Goal: Task Accomplishment & Management: Use online tool/utility

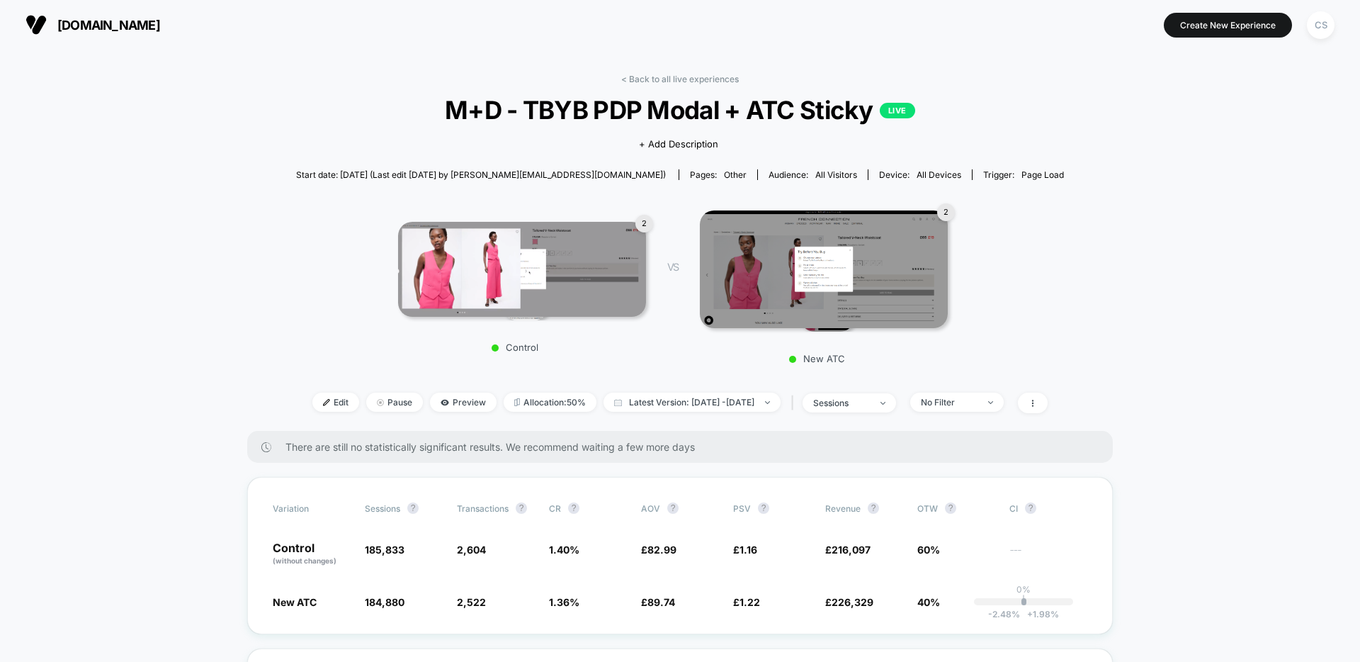
scroll to position [5, 0]
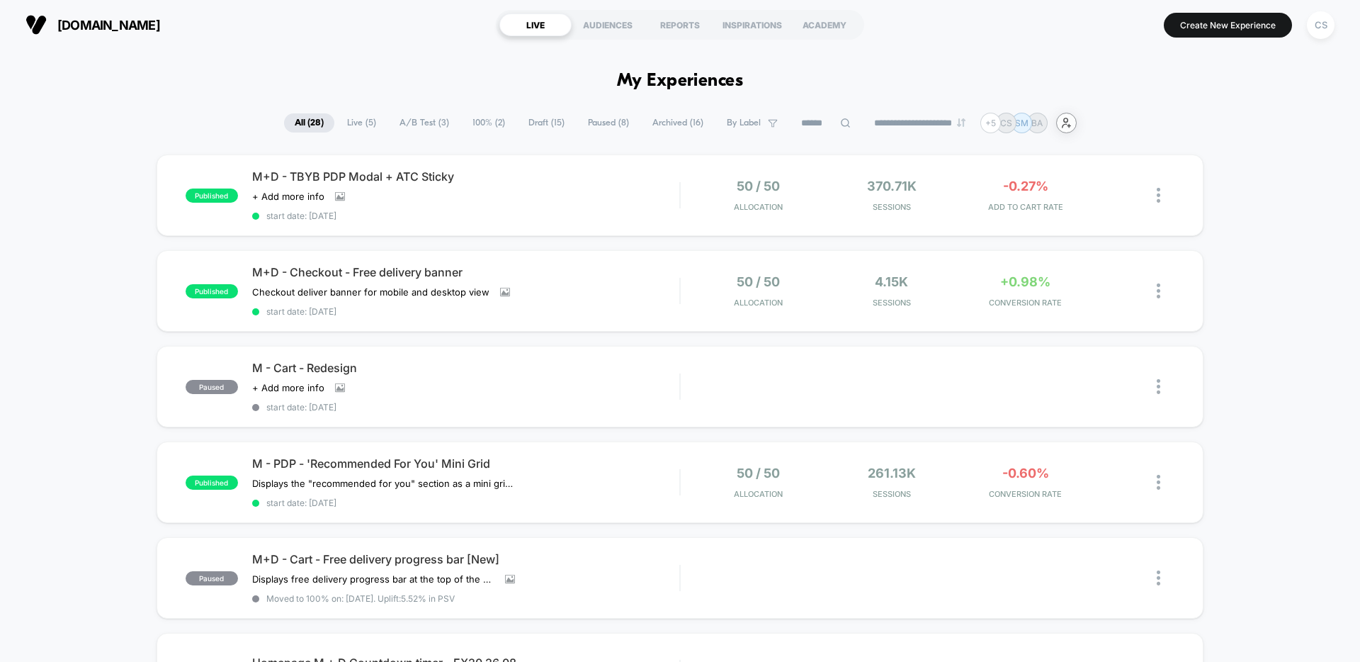
click at [1076, 130] on div "user-plus-alt-1-svgrepo-com" at bounding box center [1066, 123] width 21 height 21
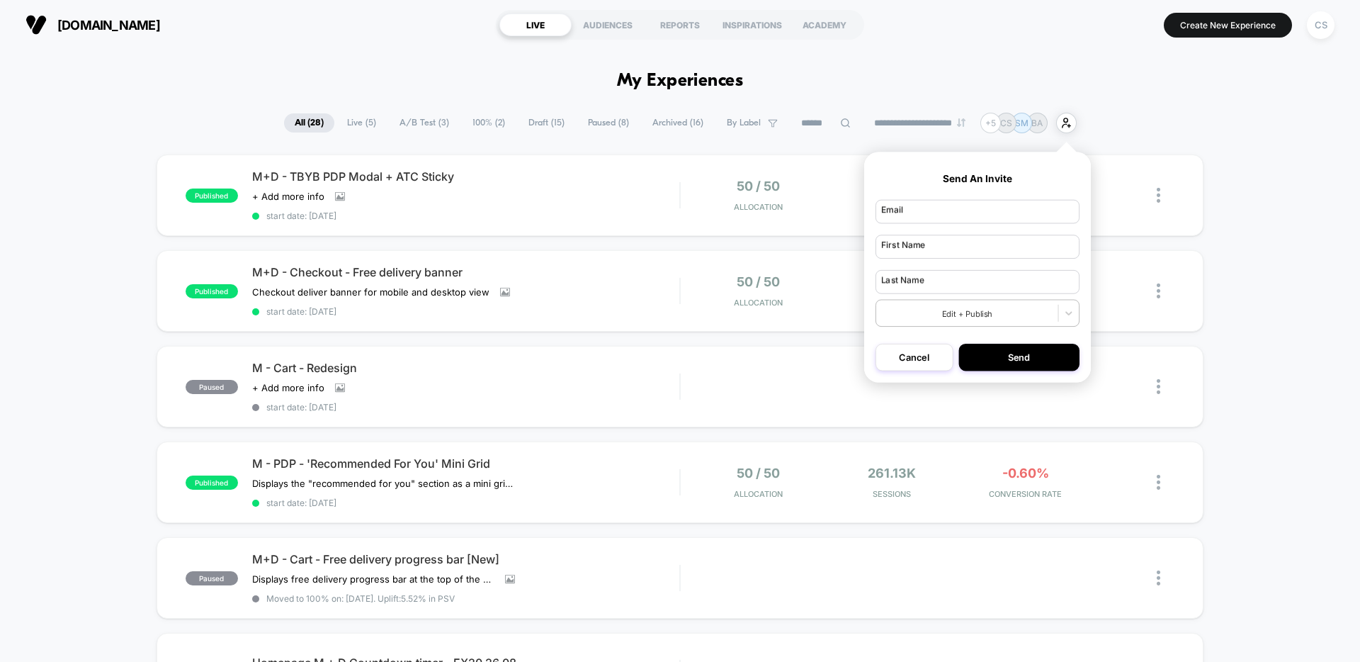
click at [904, 359] on button "Cancel" at bounding box center [913, 357] width 77 height 27
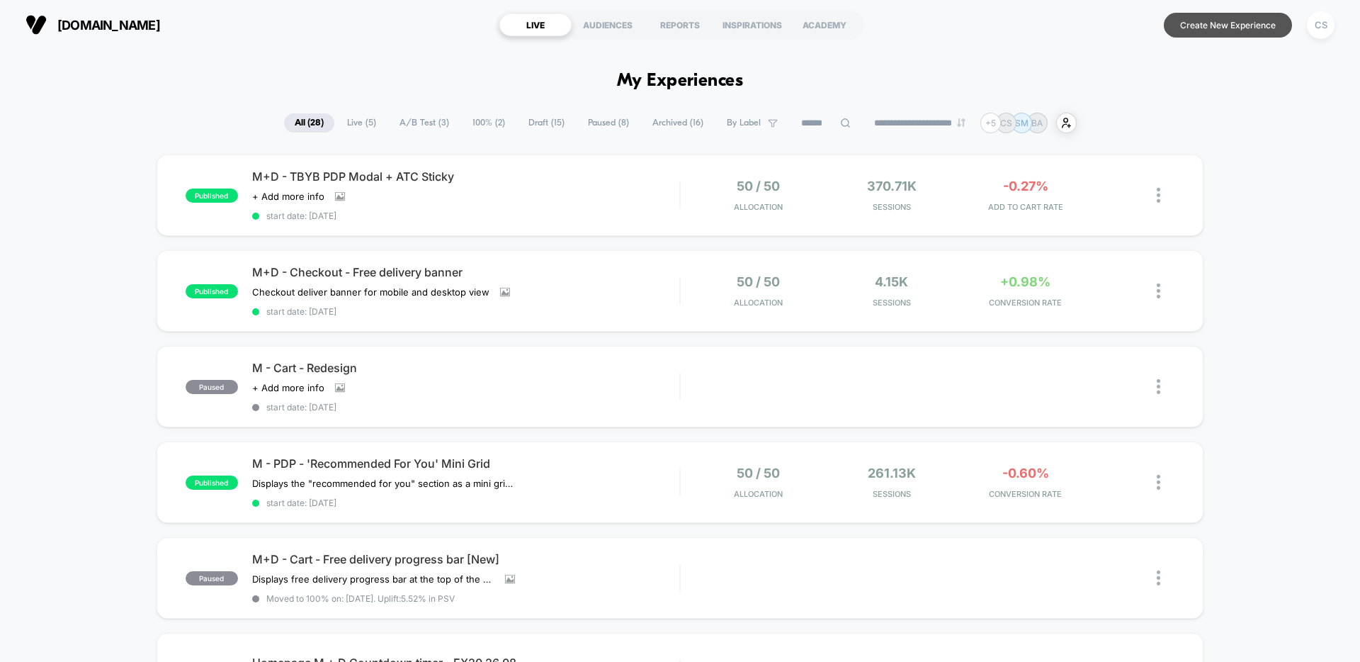
click at [1288, 18] on button "Create New Experience" at bounding box center [1228, 25] width 128 height 25
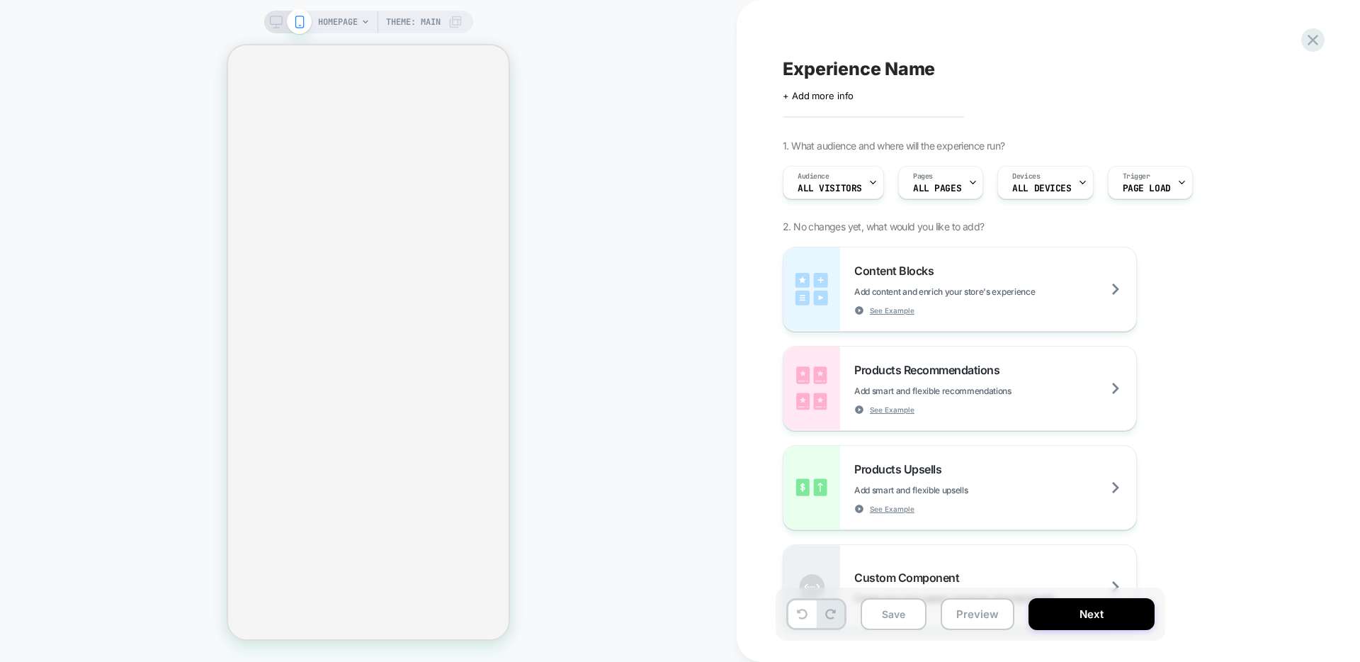
click at [338, 22] on span "HOMEPAGE" at bounding box center [338, 22] width 40 height 23
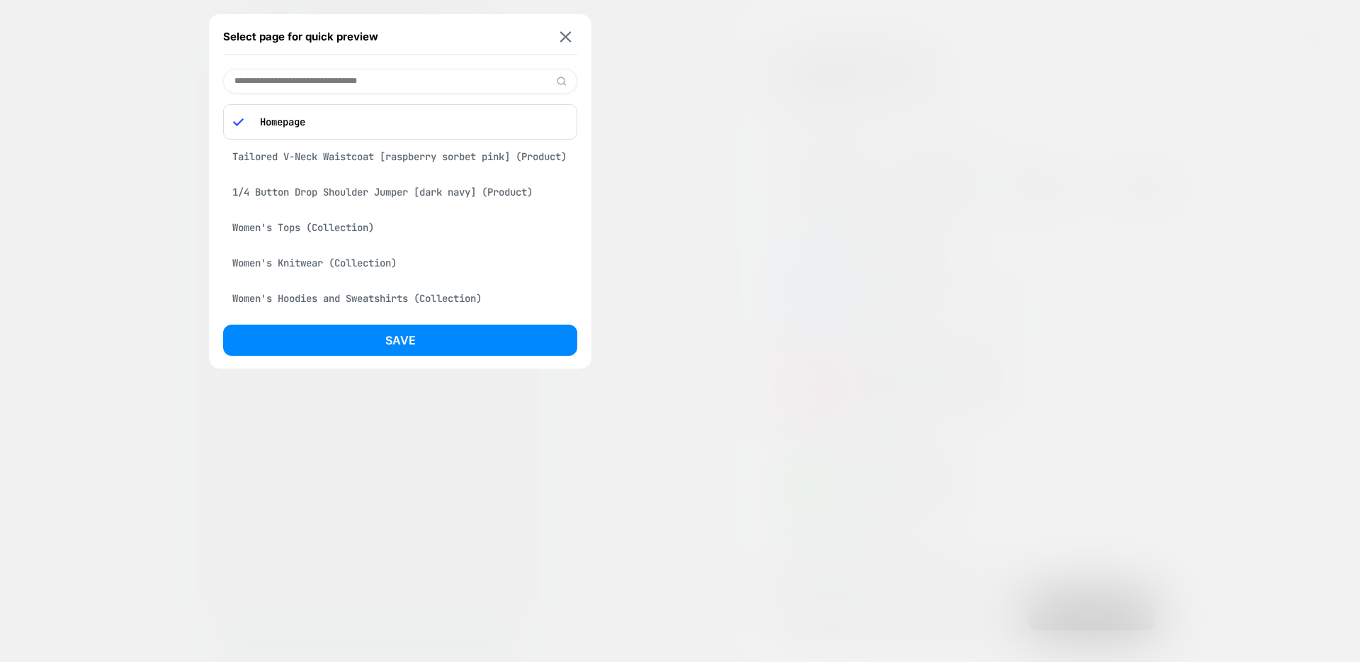
click at [704, 255] on div at bounding box center [680, 331] width 1360 height 662
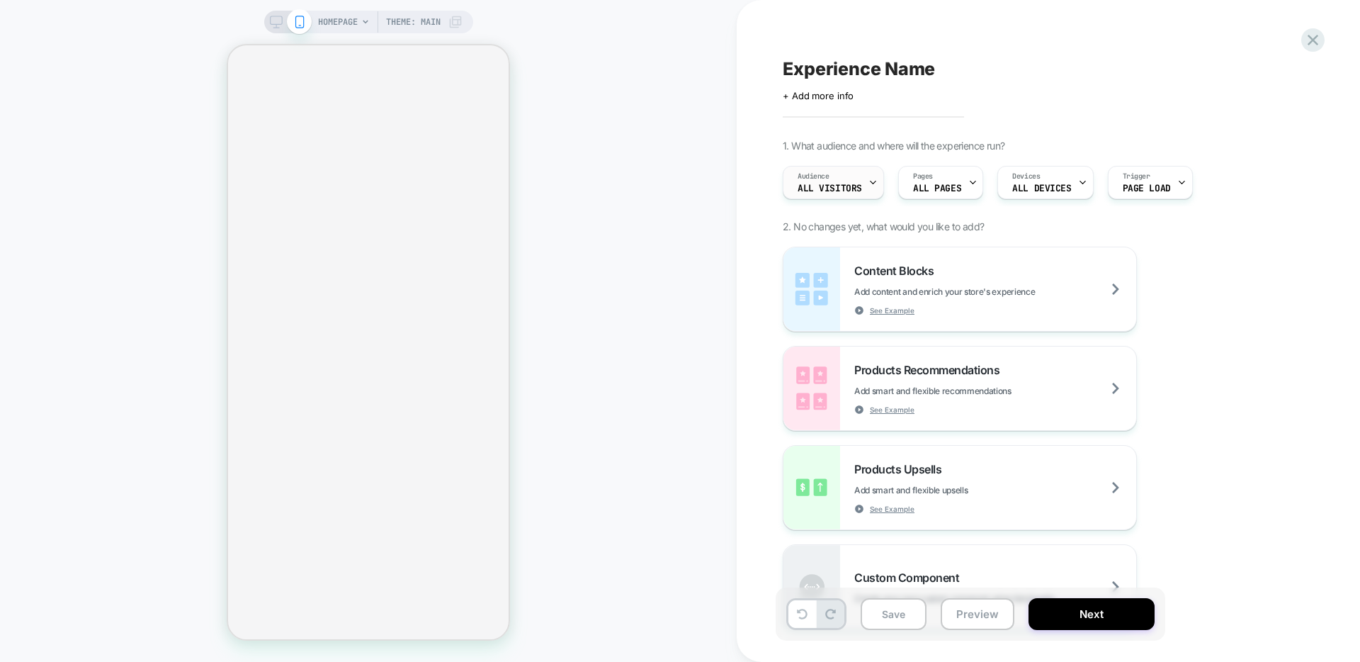
click at [840, 187] on span "All Visitors" at bounding box center [830, 188] width 64 height 10
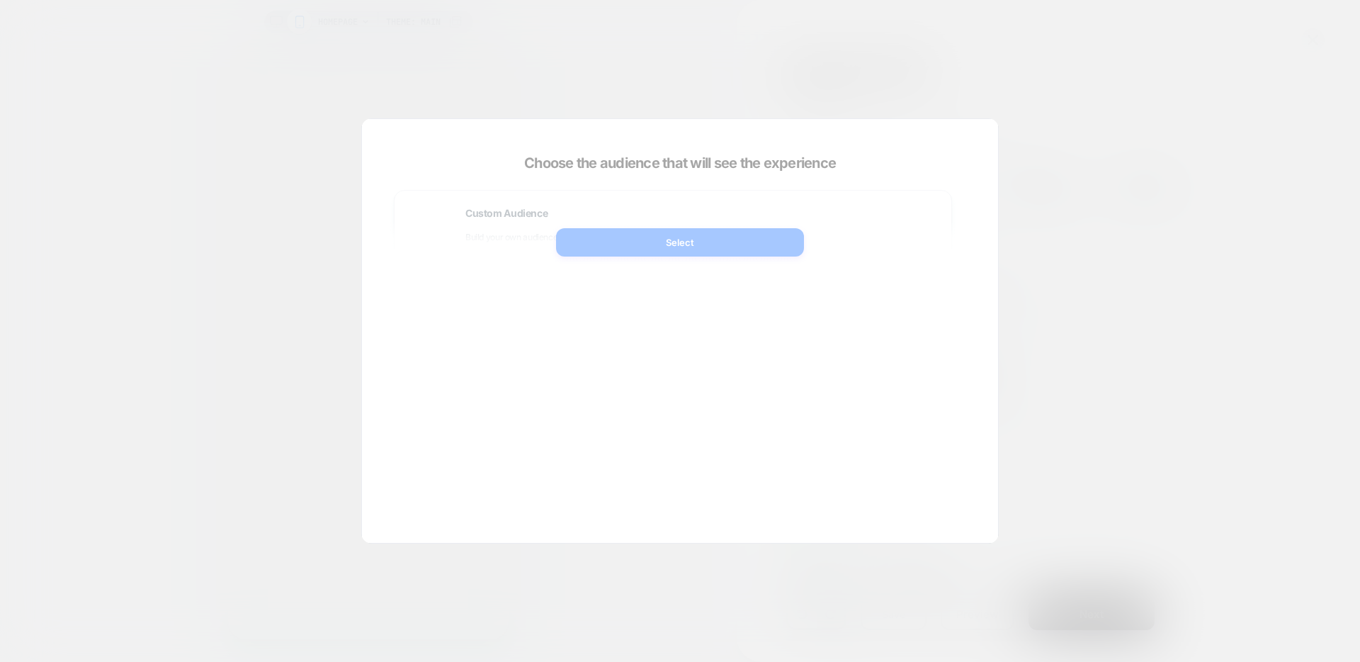
click at [924, 65] on div at bounding box center [680, 331] width 1360 height 662
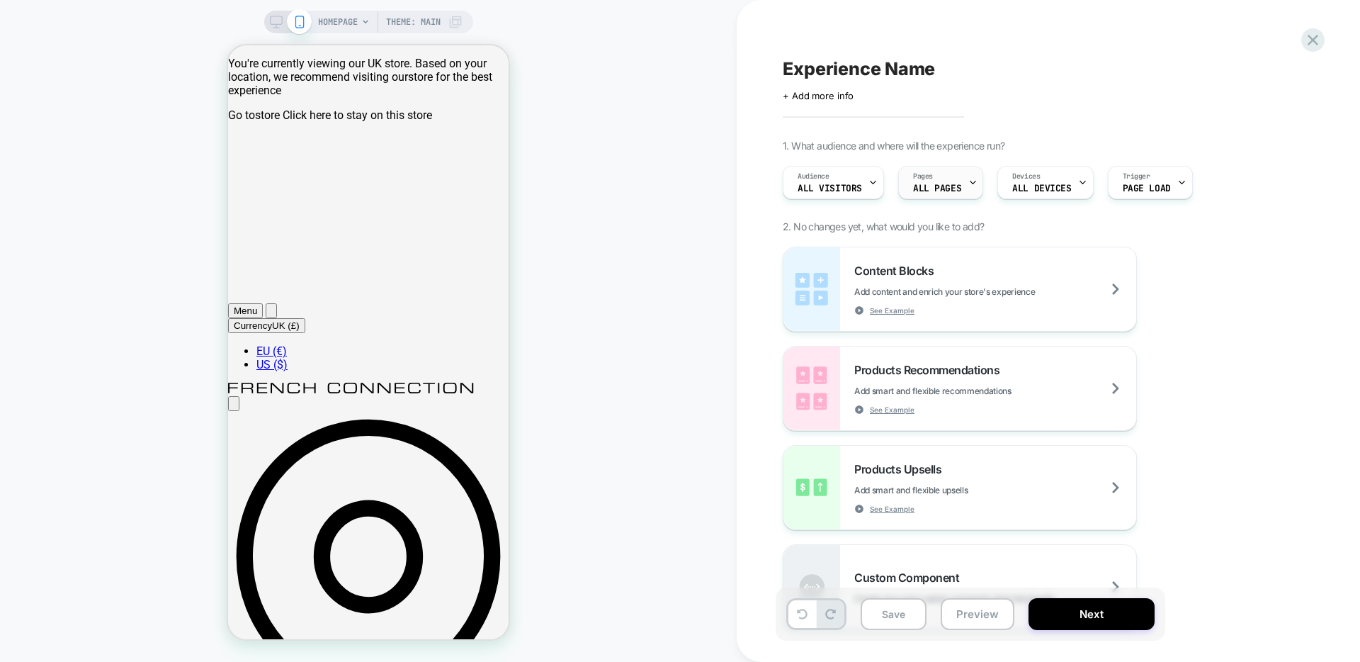
click at [931, 166] on div "Pages ALL PAGES" at bounding box center [937, 182] width 76 height 32
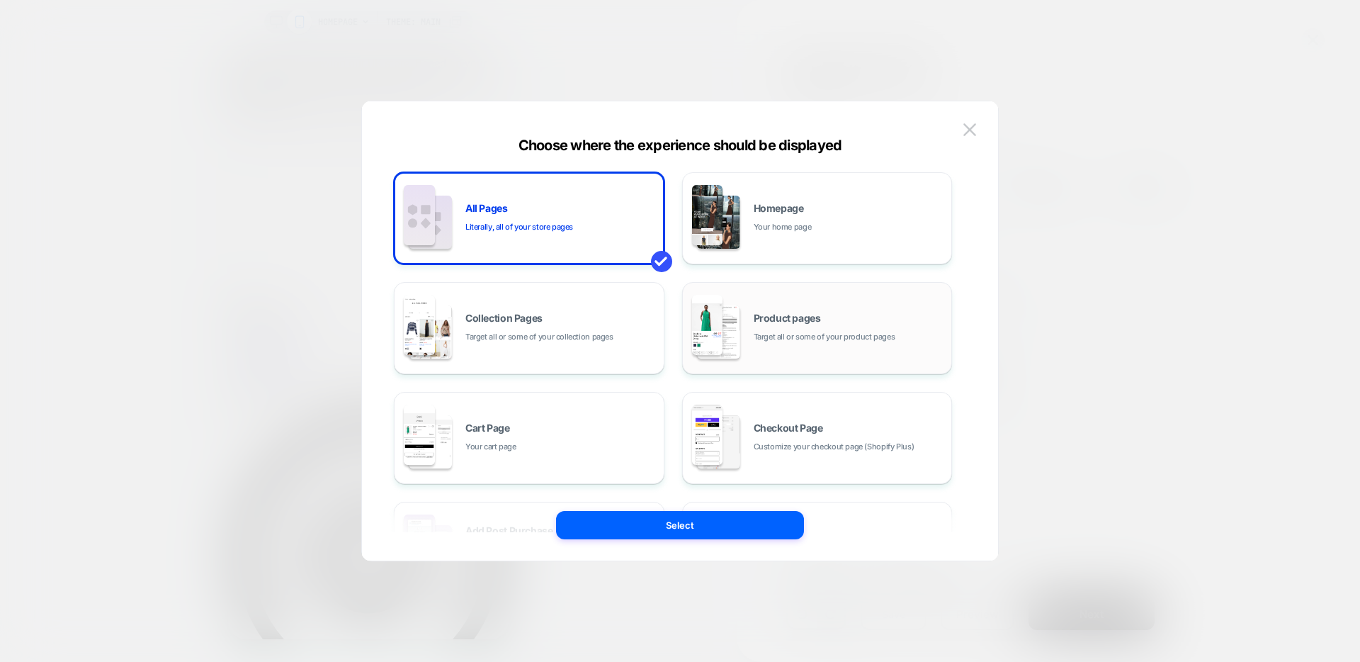
click at [747, 339] on div "Product pages Target all or some of your product pages" at bounding box center [817, 328] width 255 height 78
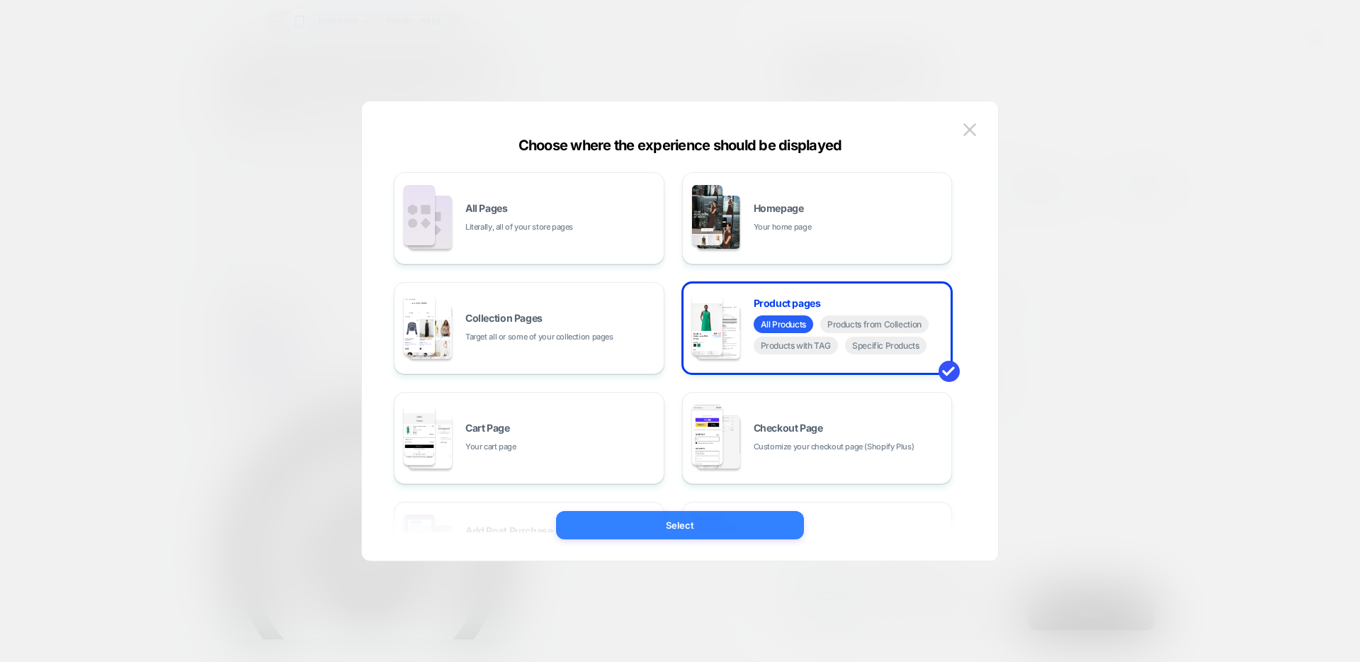
click at [715, 520] on button "Select" at bounding box center [680, 525] width 248 height 28
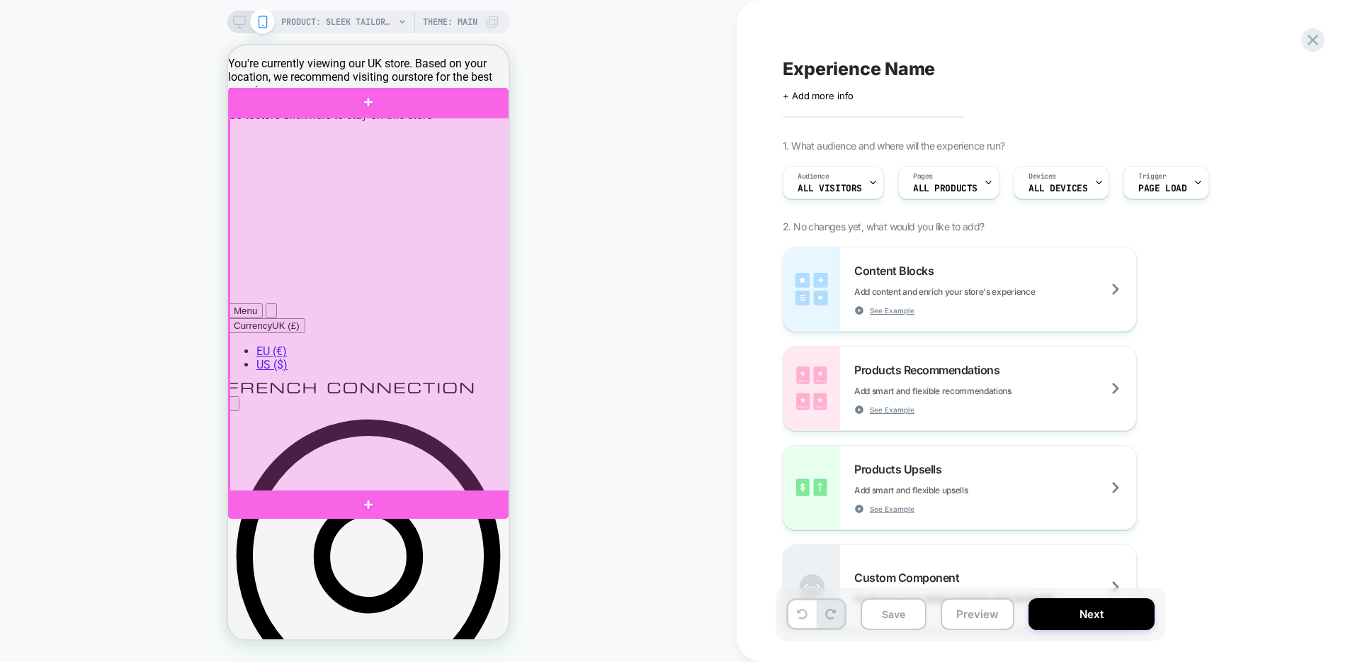
click at [399, 426] on div at bounding box center [369, 305] width 280 height 374
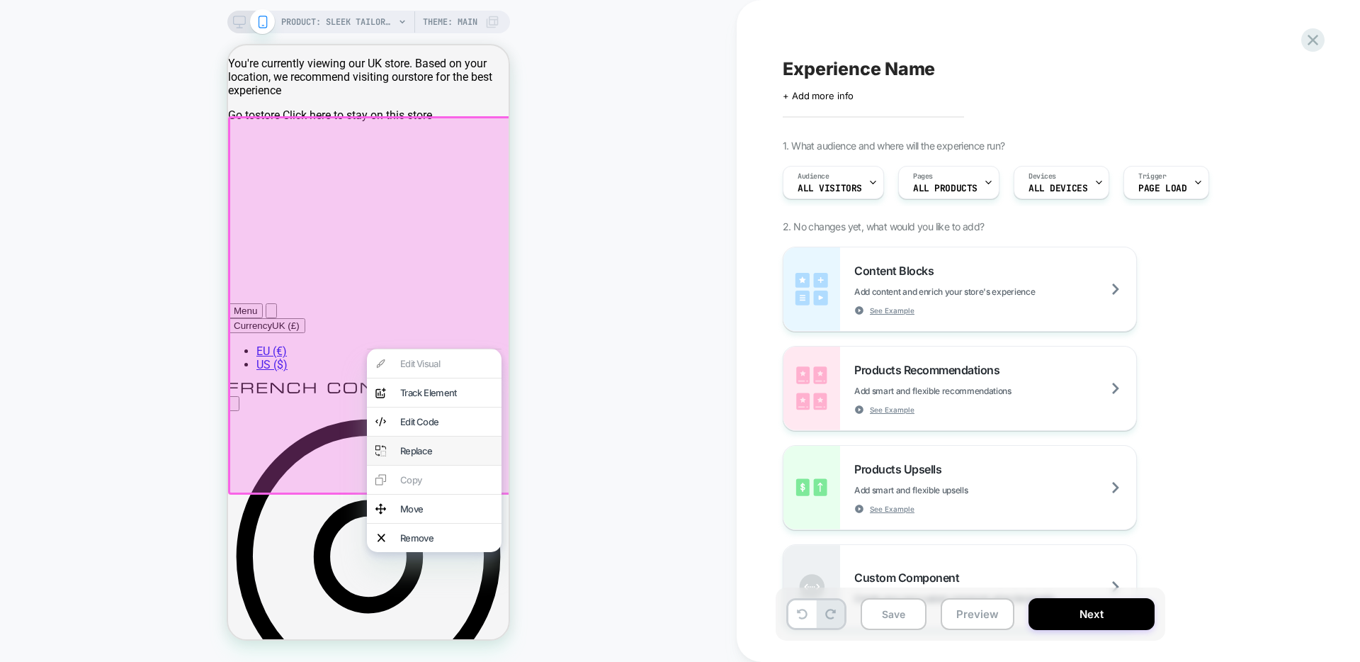
click at [454, 465] on div "Replace" at bounding box center [434, 450] width 135 height 28
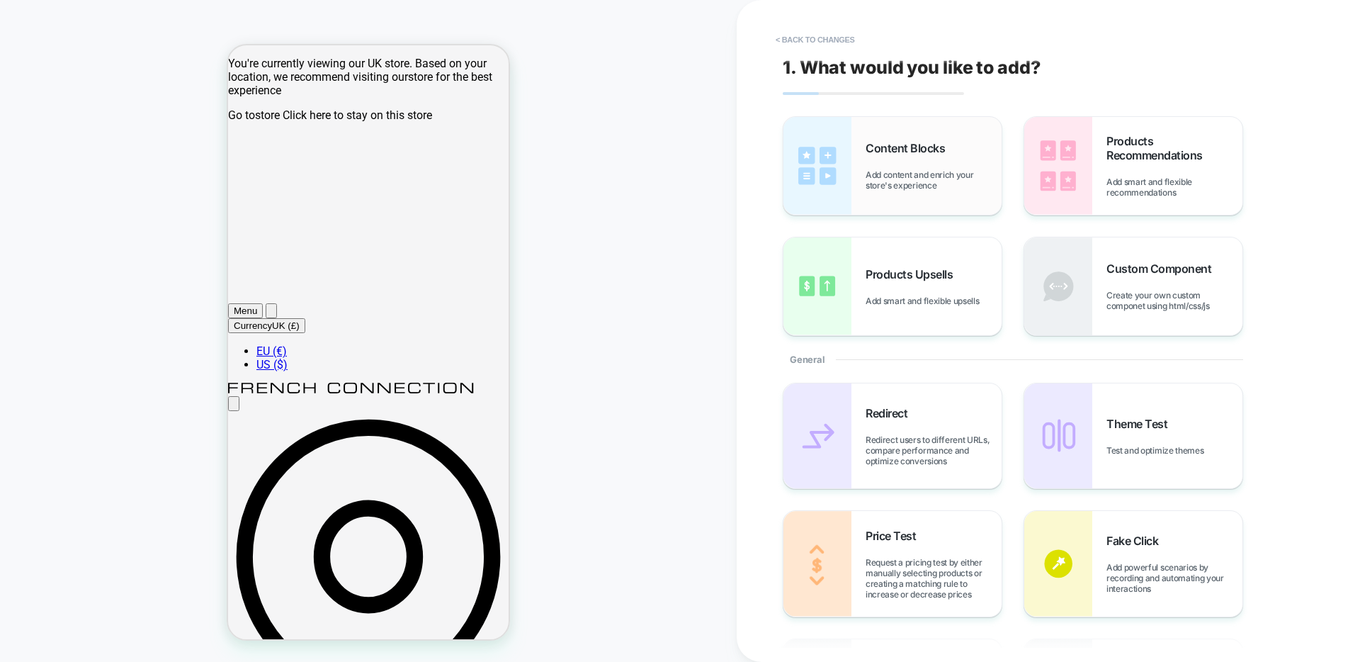
click at [950, 181] on span "Add content and enrich your store's experience" at bounding box center [933, 179] width 136 height 21
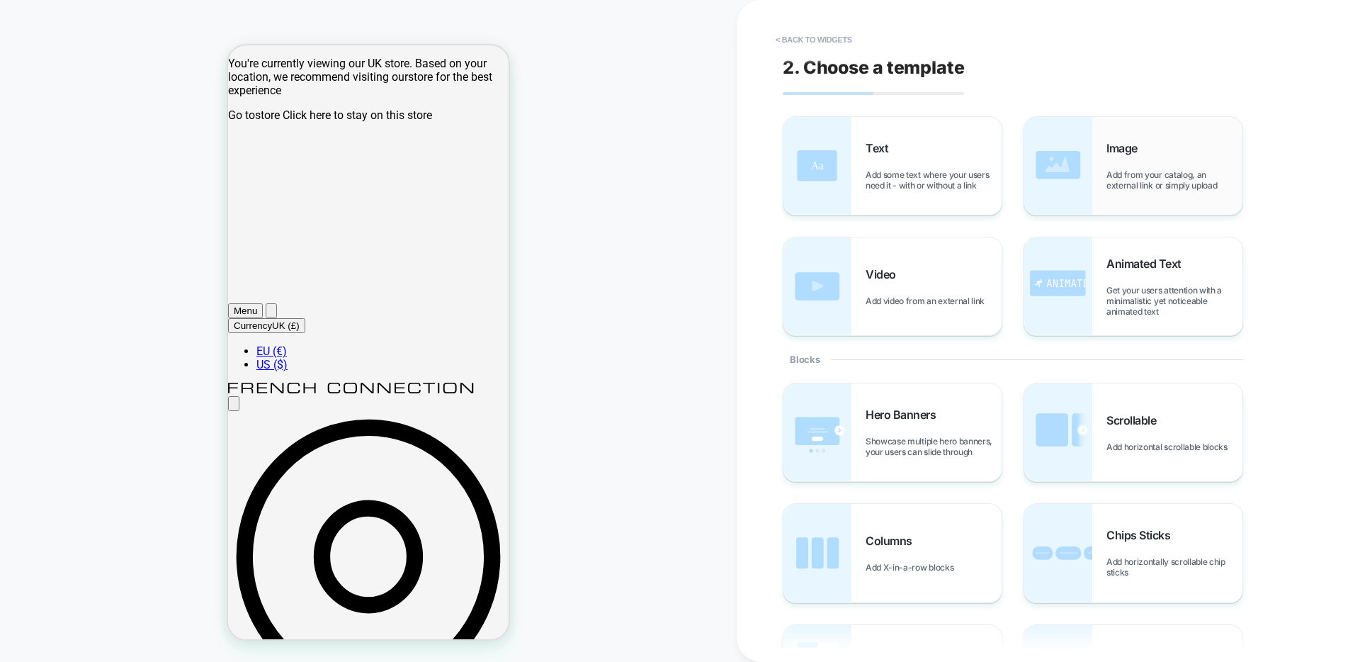
click at [1121, 183] on span "Add from your catalog, an external link or simply upload" at bounding box center [1174, 179] width 136 height 21
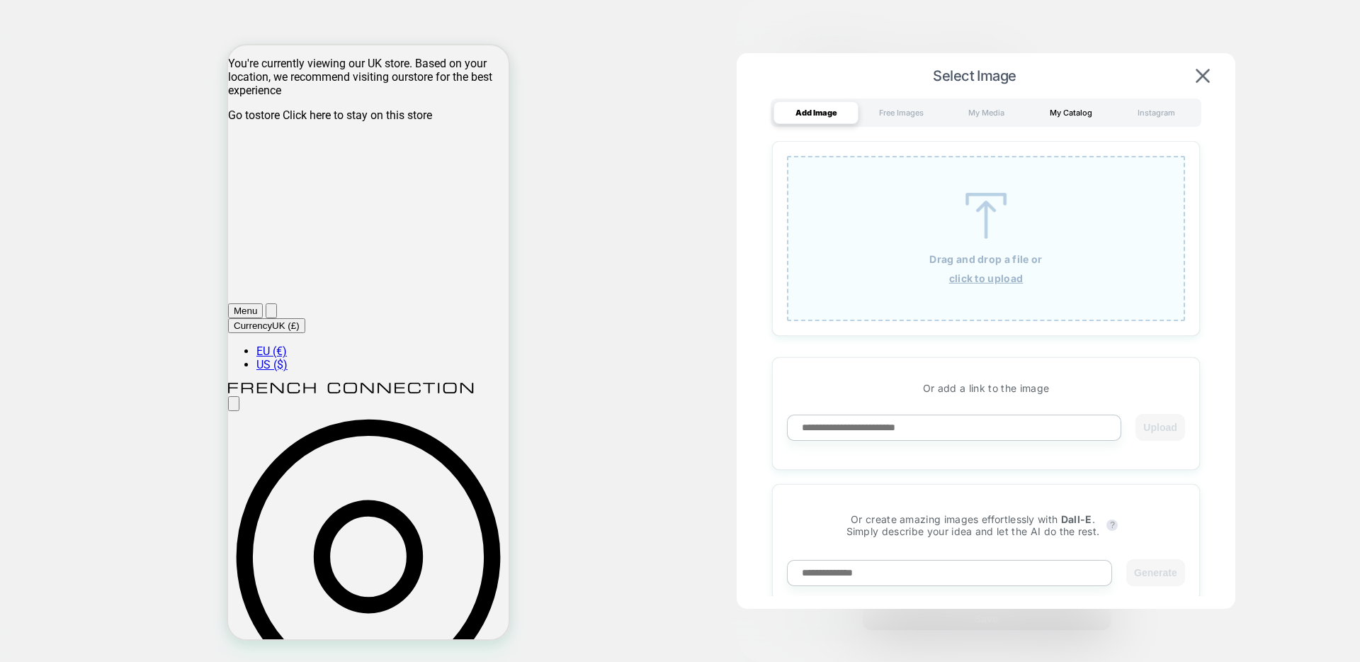
click at [1094, 118] on div "My Catalog" at bounding box center [1070, 112] width 85 height 23
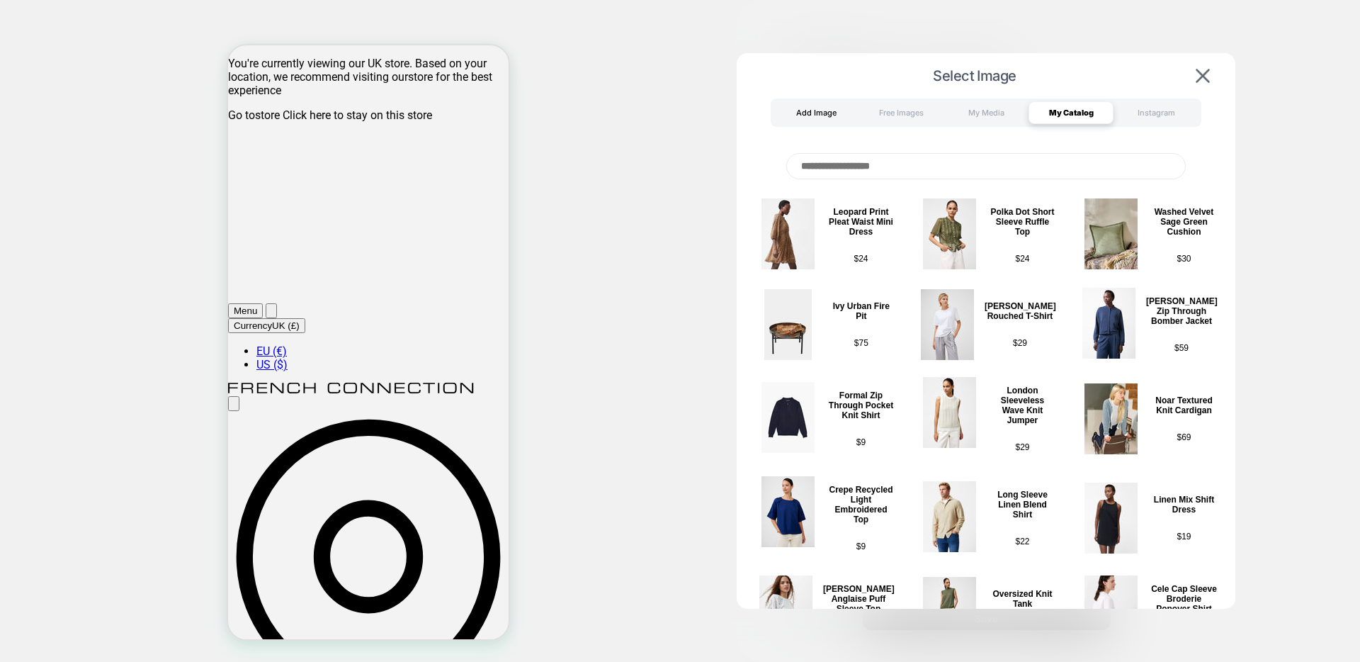
click at [807, 112] on div "Add Image" at bounding box center [815, 112] width 85 height 23
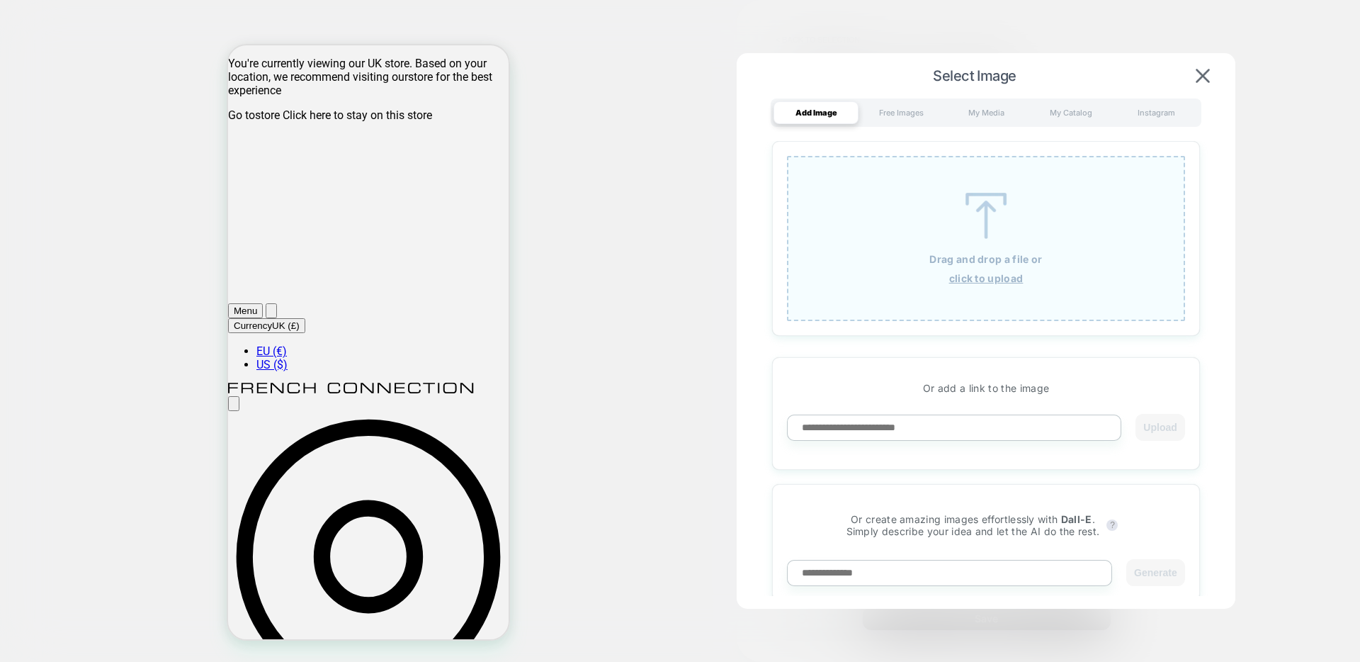
scroll to position [6, 0]
click at [1050, 568] on input at bounding box center [949, 568] width 325 height 26
click at [912, 424] on input at bounding box center [954, 422] width 334 height 26
click at [1060, 421] on input at bounding box center [954, 422] width 334 height 26
click at [1202, 74] on img at bounding box center [1203, 76] width 14 height 14
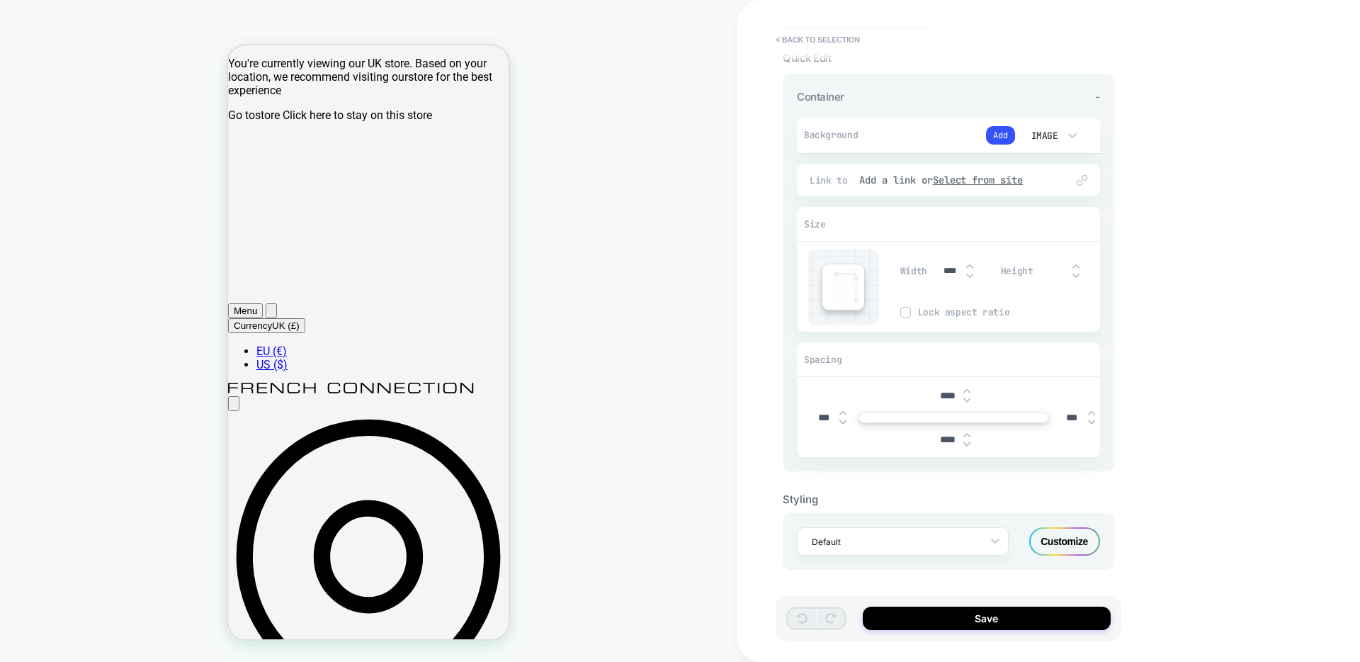
scroll to position [0, 0]
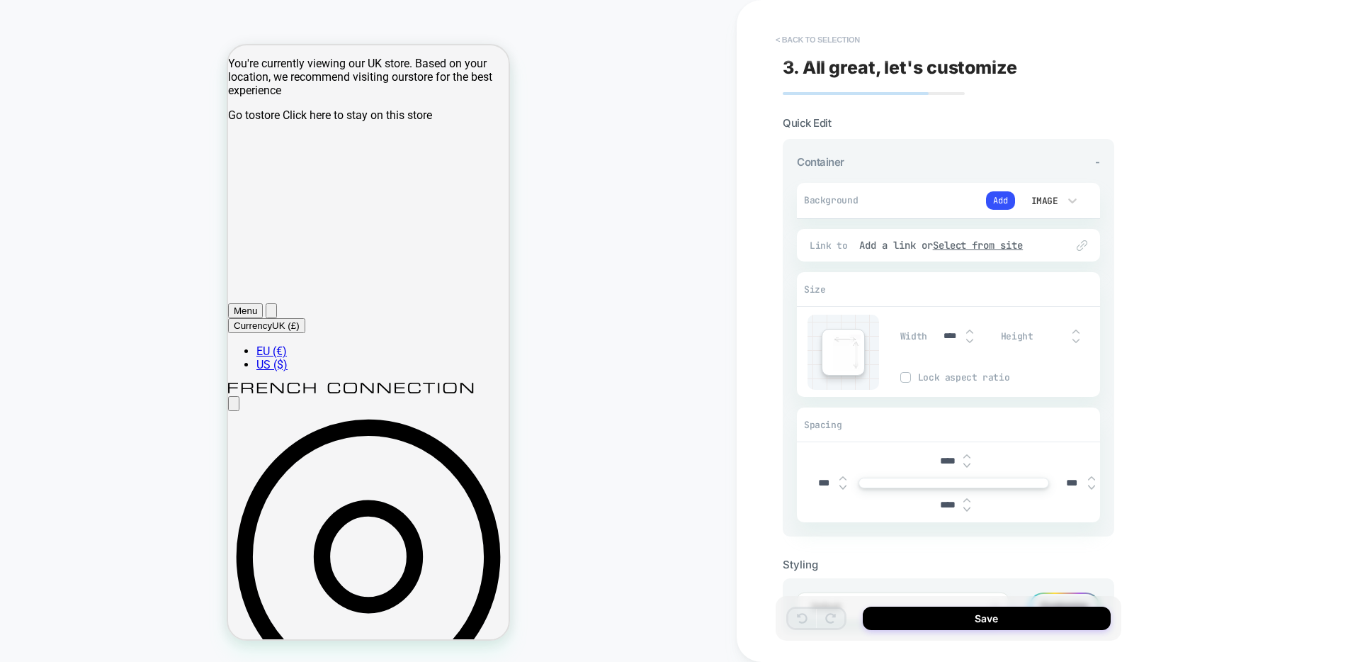
click at [795, 41] on button "< Back to selection" at bounding box center [817, 39] width 98 height 23
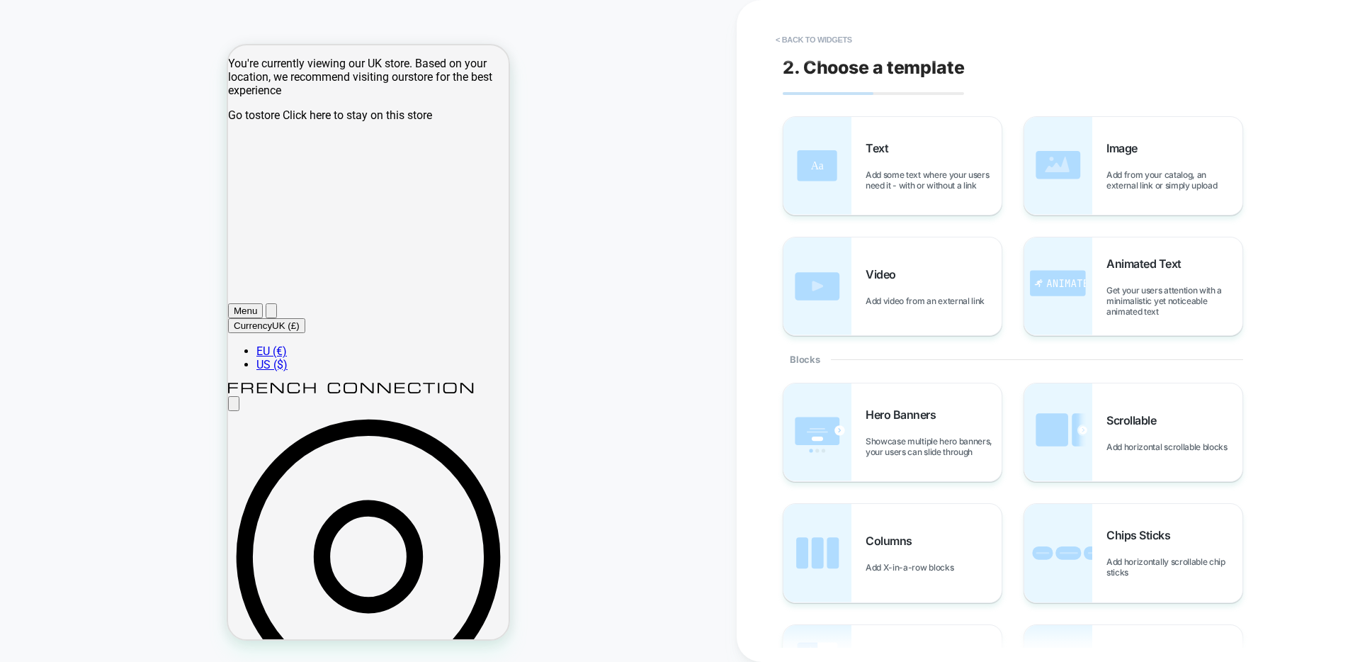
click at [805, 28] on button "< Back to widgets" at bounding box center [813, 39] width 91 height 23
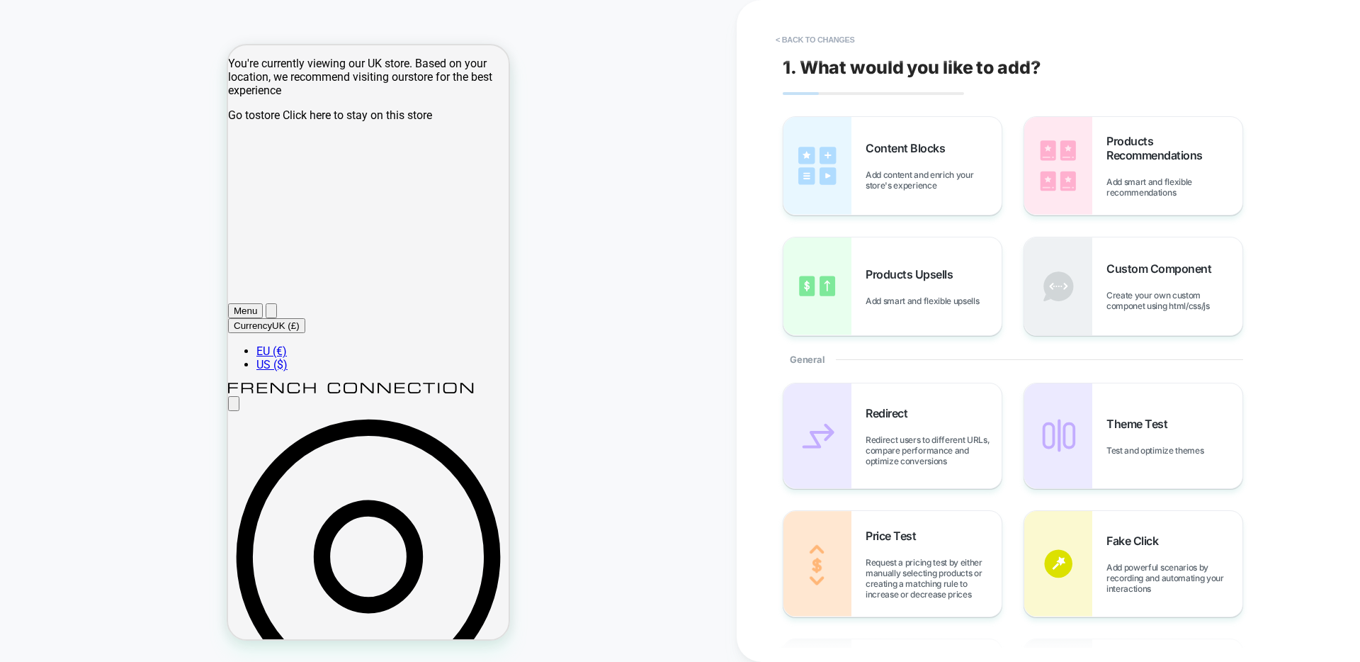
click at [536, 174] on div "PRODUCT: Sleek Tailored Single Breasted Blazer [jacket cashmere blue] PRODUCT: …" at bounding box center [368, 330] width 737 height 633
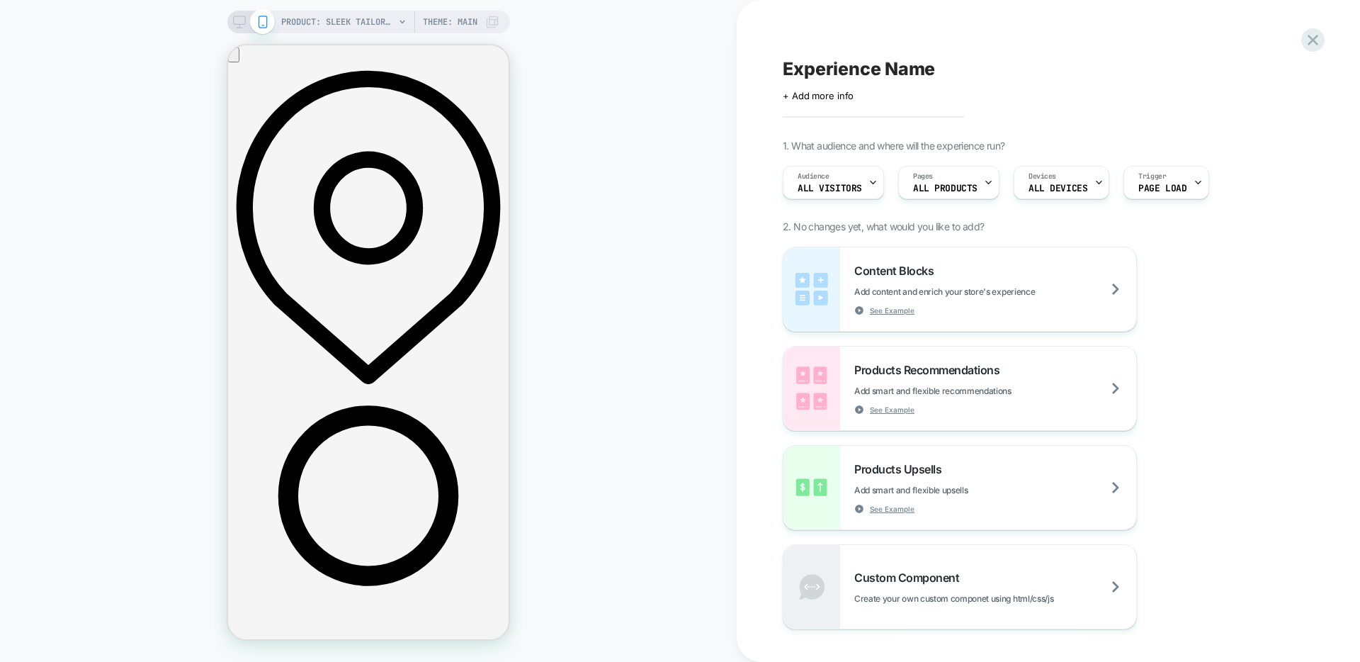
scroll to position [358, 0]
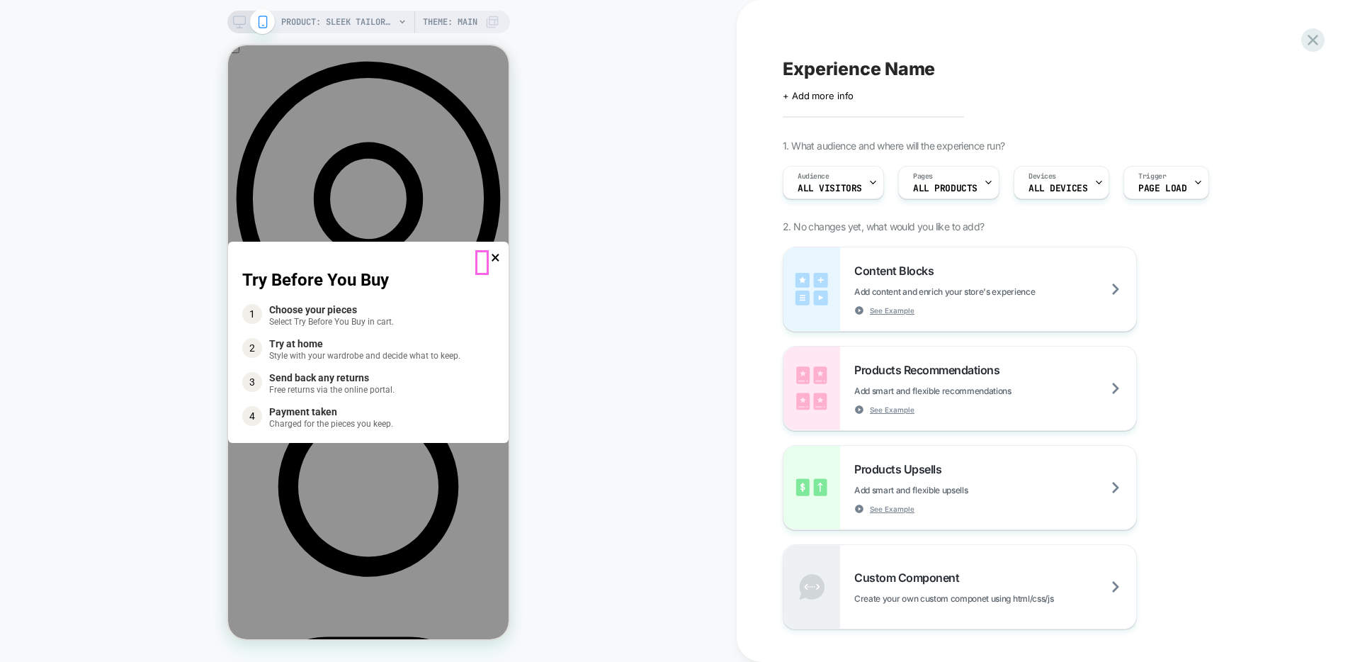
click at [491, 262] on link "×" at bounding box center [495, 257] width 9 height 20
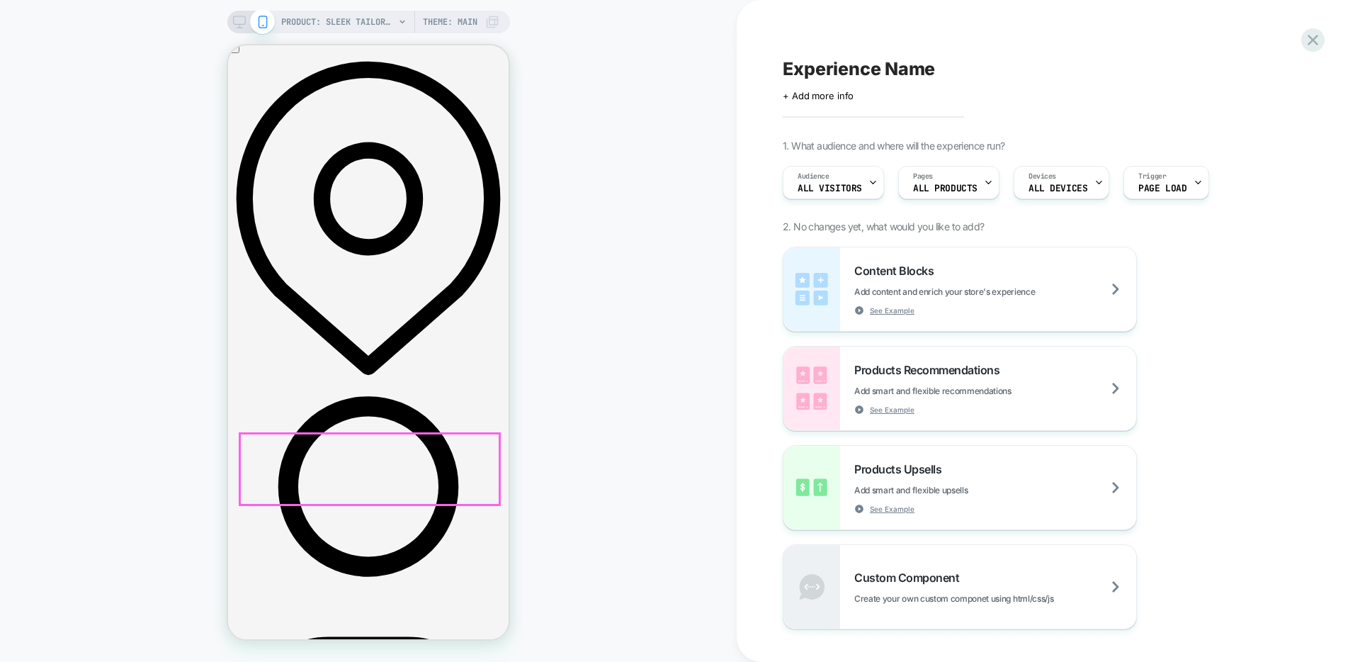
click at [1315, 45] on icon at bounding box center [1312, 39] width 19 height 19
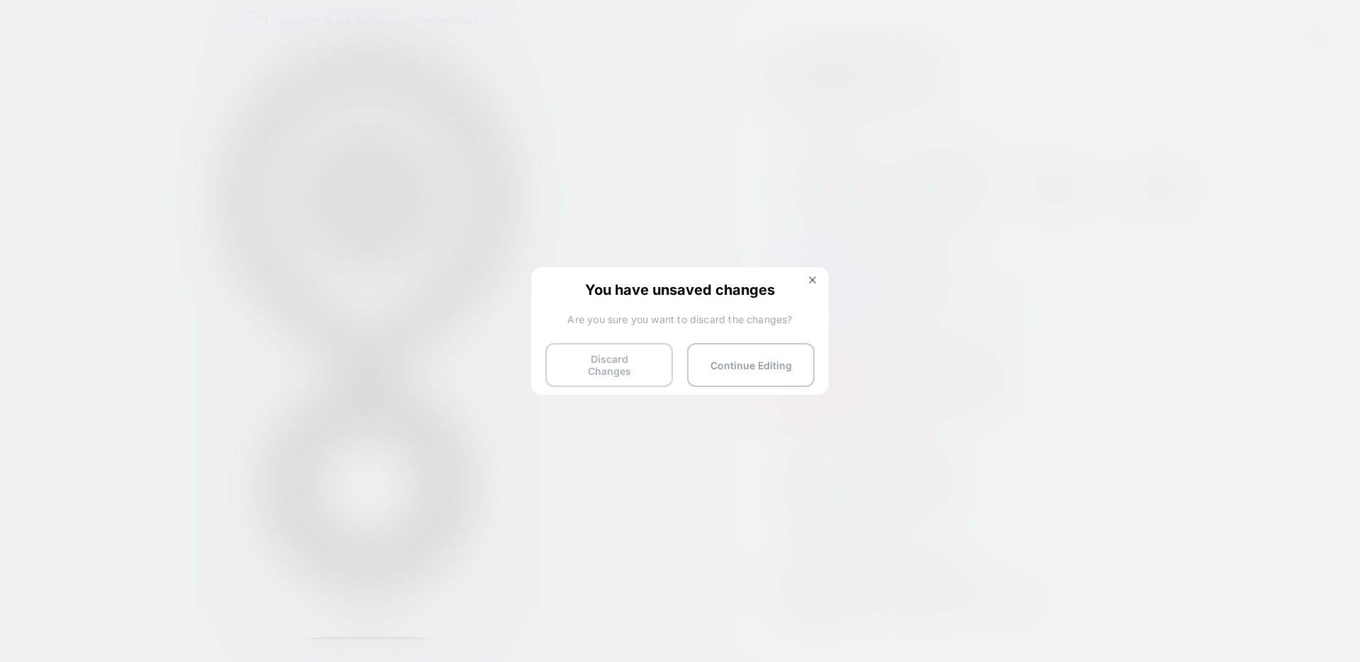
click at [613, 372] on button "Discard Changes" at bounding box center [608, 365] width 127 height 44
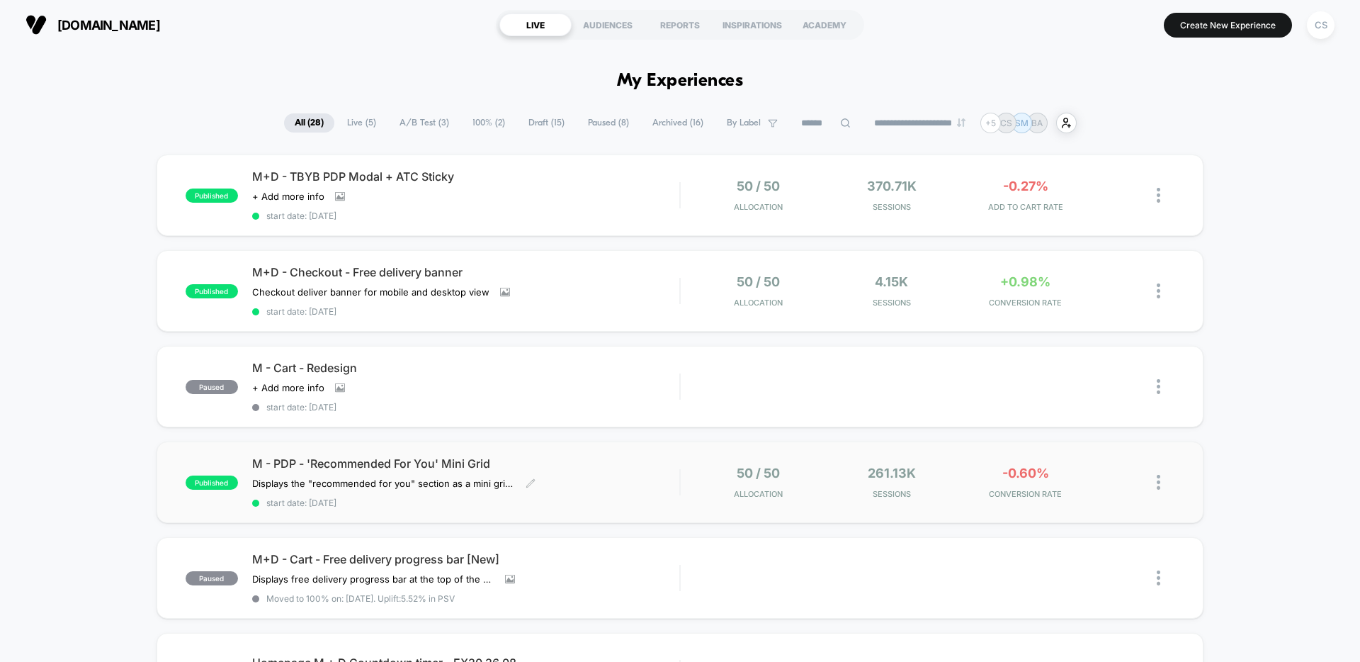
scroll to position [27, 0]
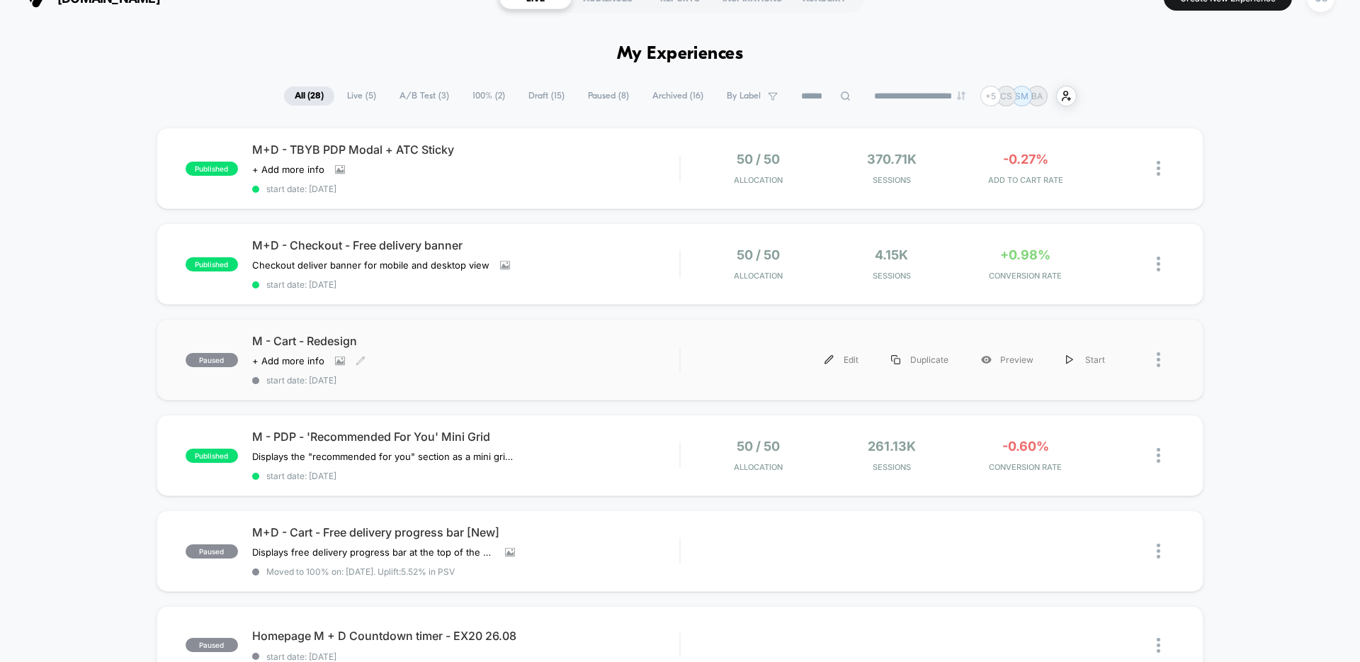
click at [513, 367] on div "M - Cart - Redesign Click to view images Click to edit experience details + Add…" at bounding box center [465, 360] width 427 height 52
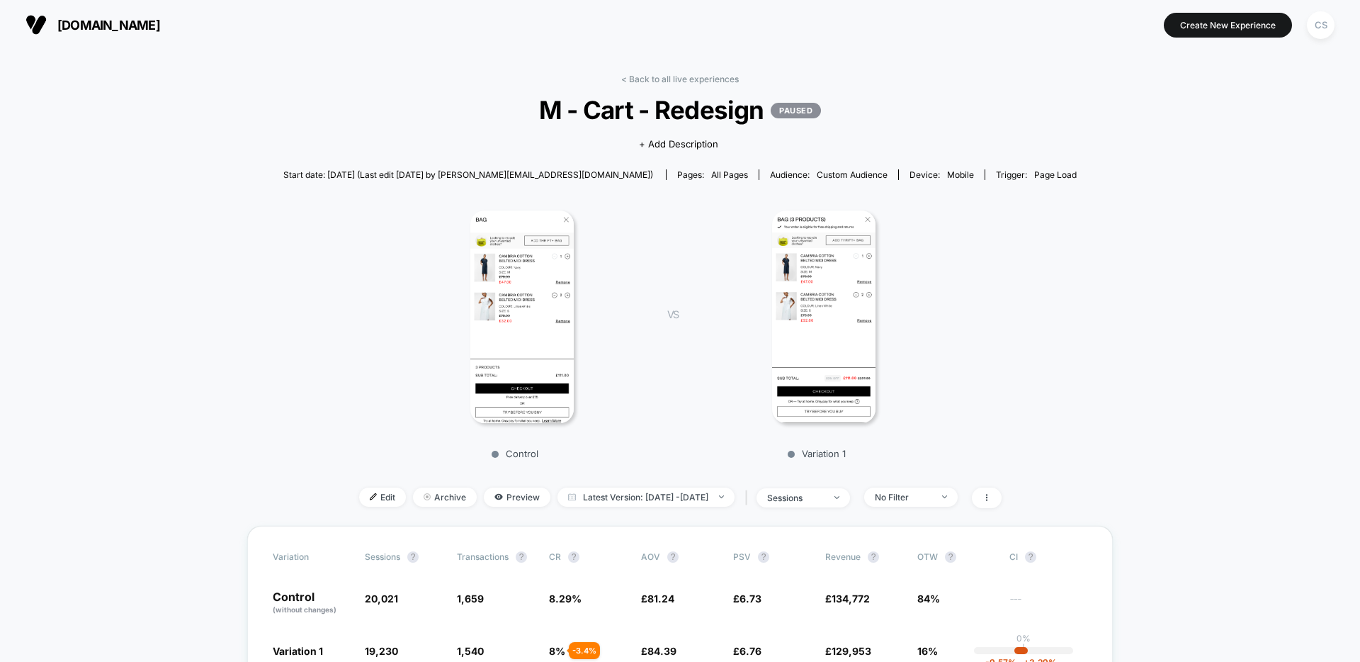
click at [822, 360] on img at bounding box center [824, 316] width 104 height 212
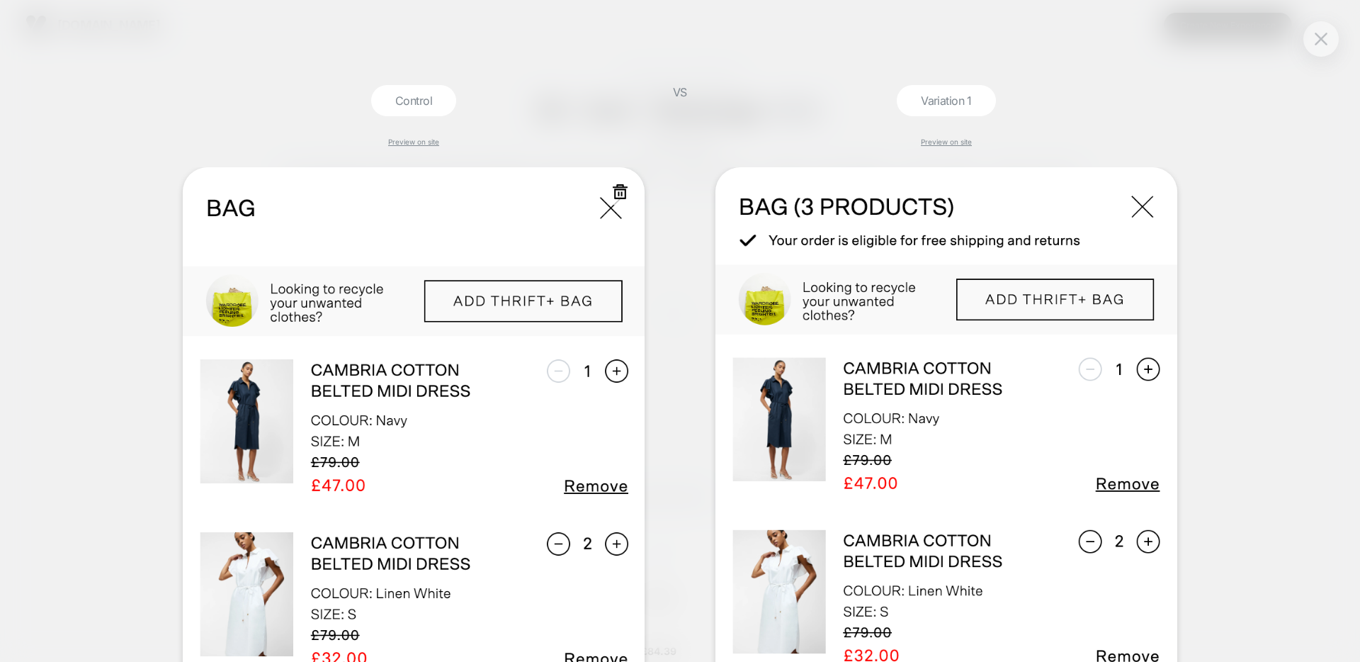
scroll to position [578, 0]
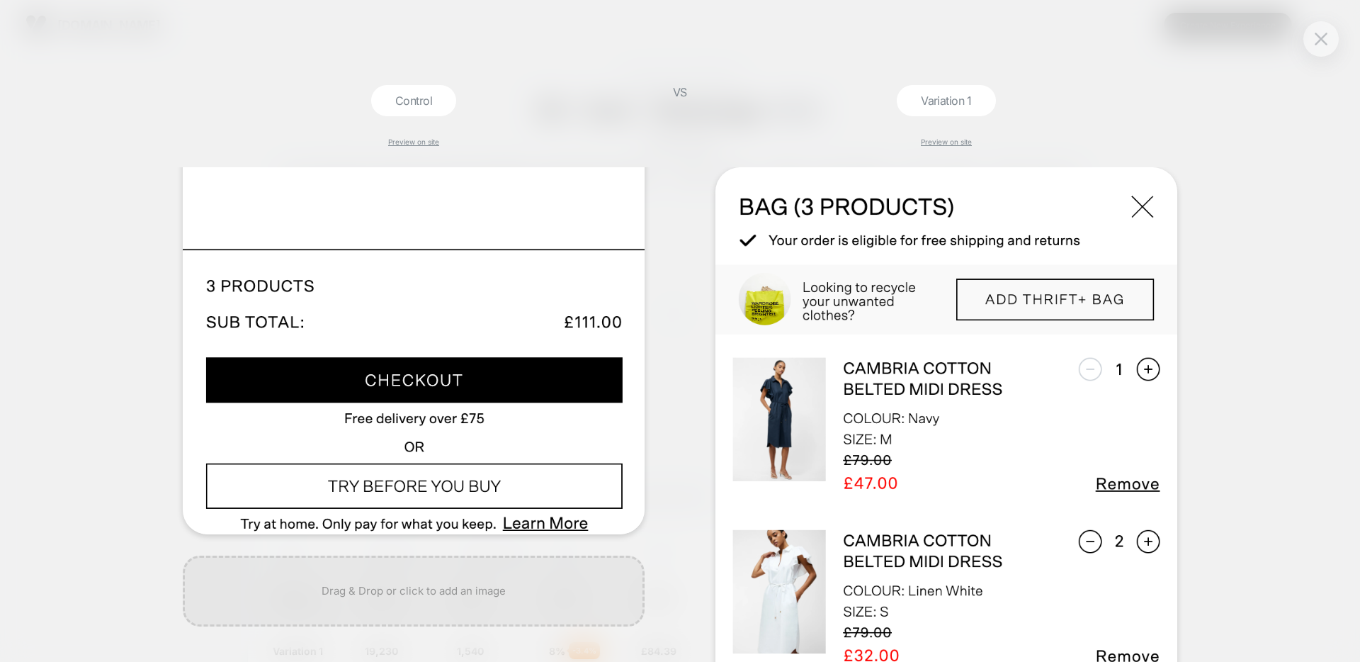
click at [586, 87] on div "Control Preview on site" at bounding box center [414, 373] width 476 height 577
click at [1305, 50] on div "Control Preview on site VS Variation 1 Preview on site" at bounding box center [680, 331] width 1360 height 662
click at [1321, 42] on img at bounding box center [1321, 39] width 13 height 12
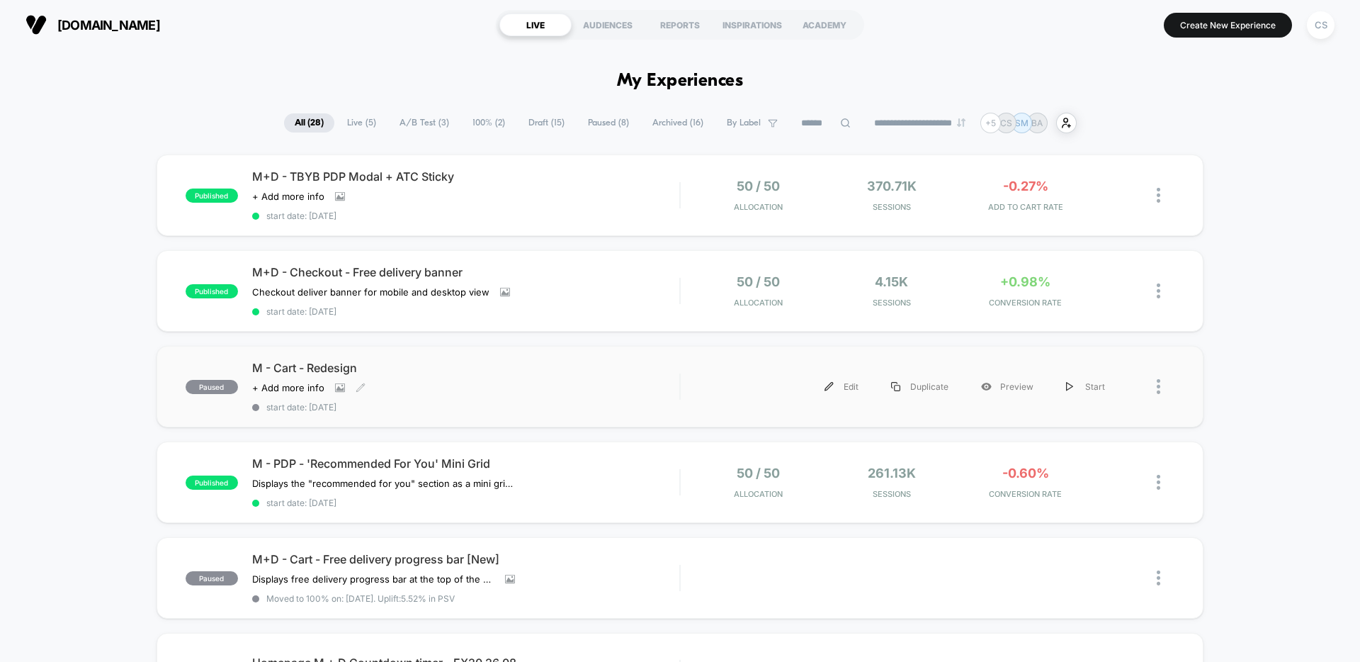
click at [540, 378] on div "M - Cart - Redesign Click to view images Click to edit experience details + Add…" at bounding box center [465, 387] width 427 height 52
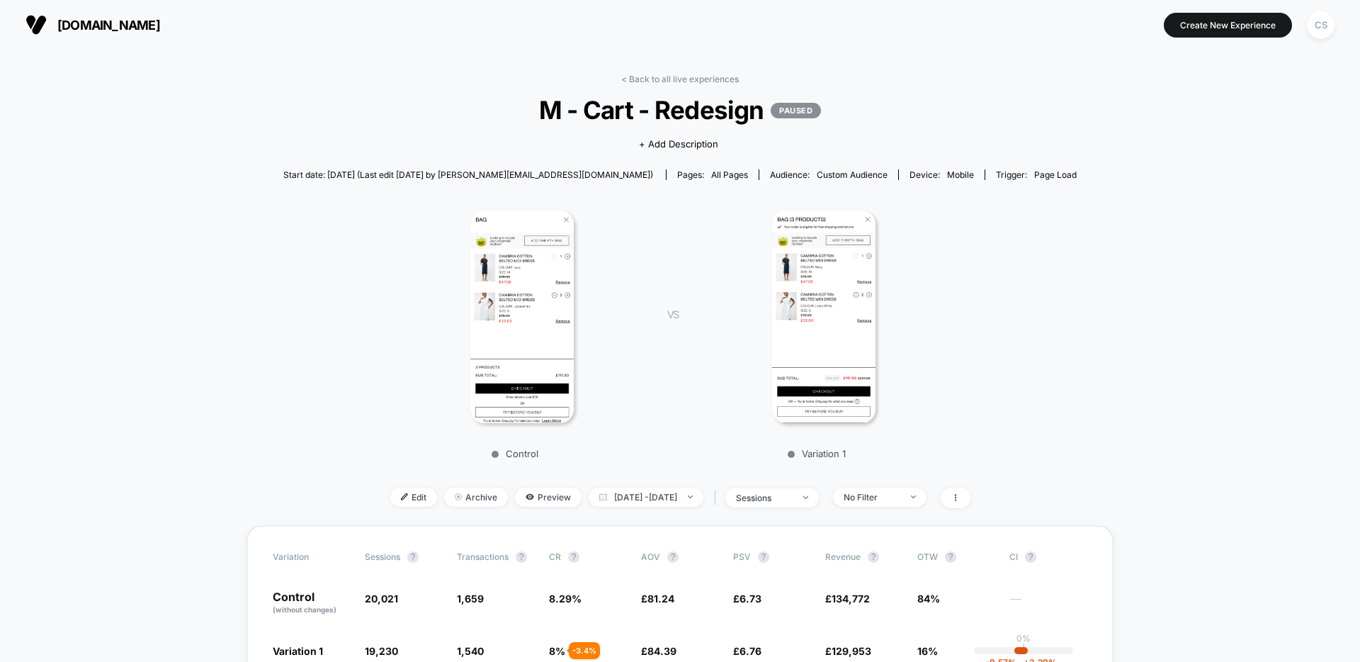
click at [662, 77] on link "< Back to all live experiences" at bounding box center [680, 79] width 118 height 11
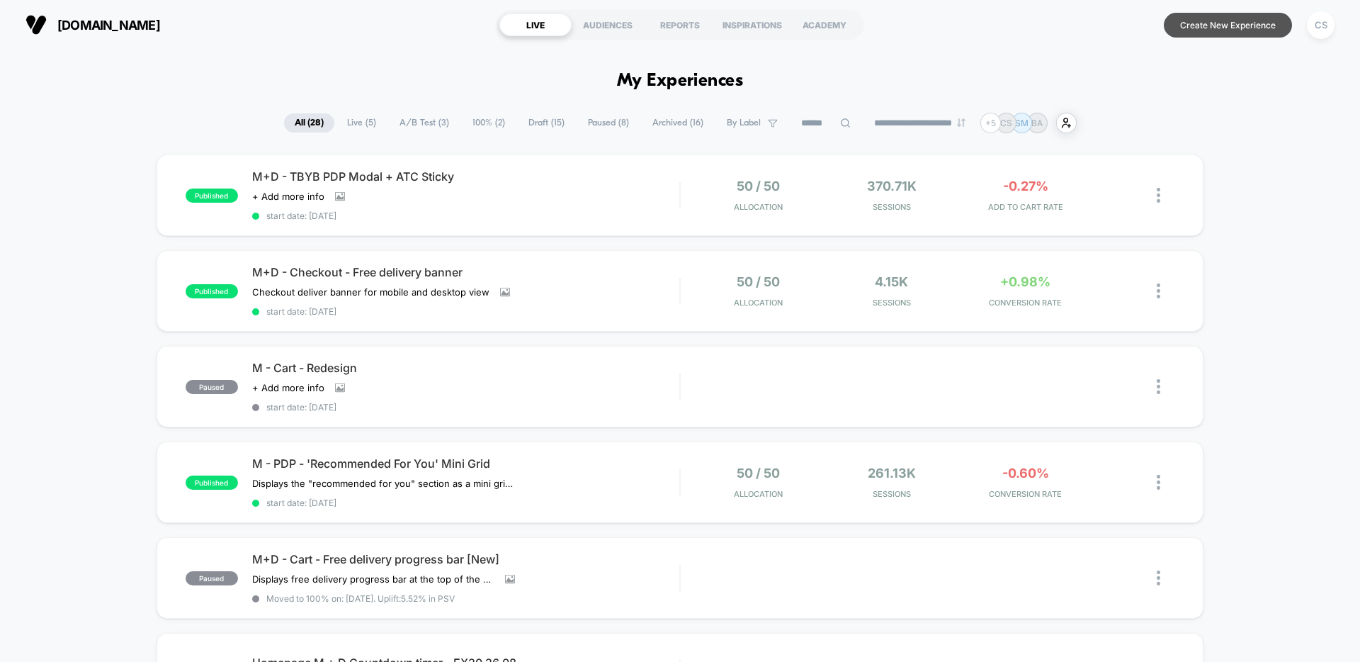
click at [1248, 28] on button "Create New Experience" at bounding box center [1228, 25] width 128 height 25
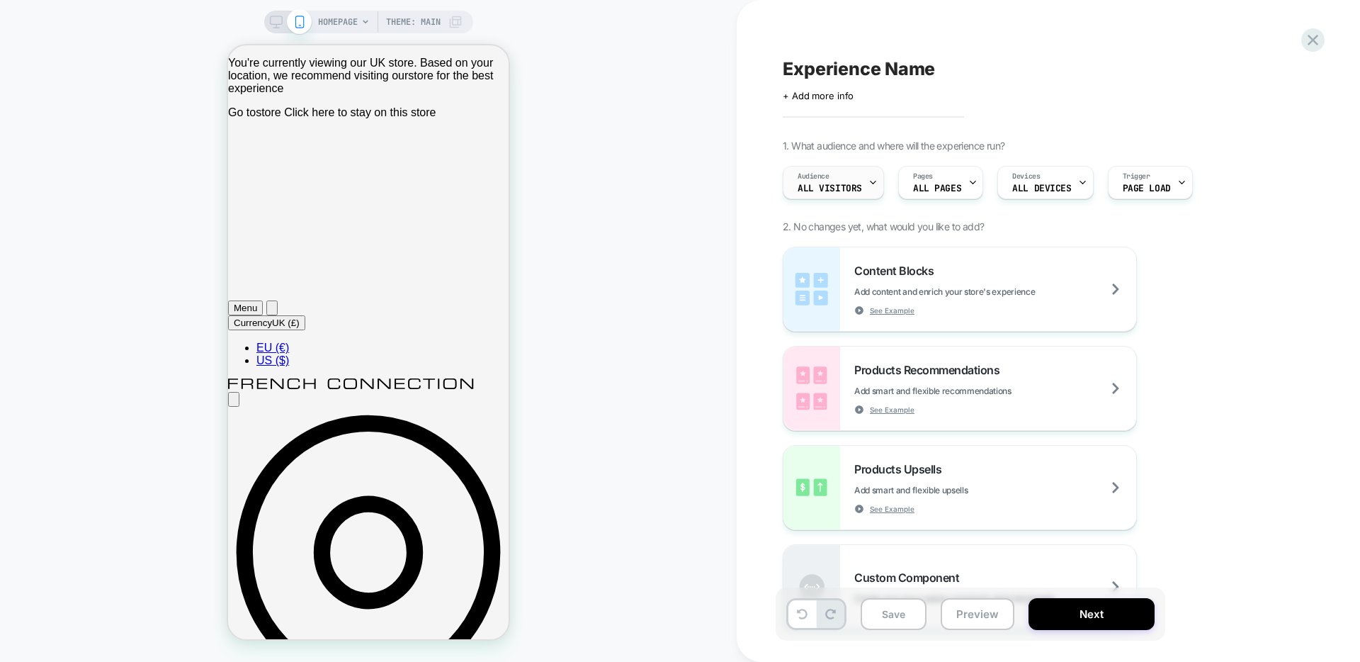
click at [824, 185] on span "All Visitors" at bounding box center [830, 188] width 64 height 10
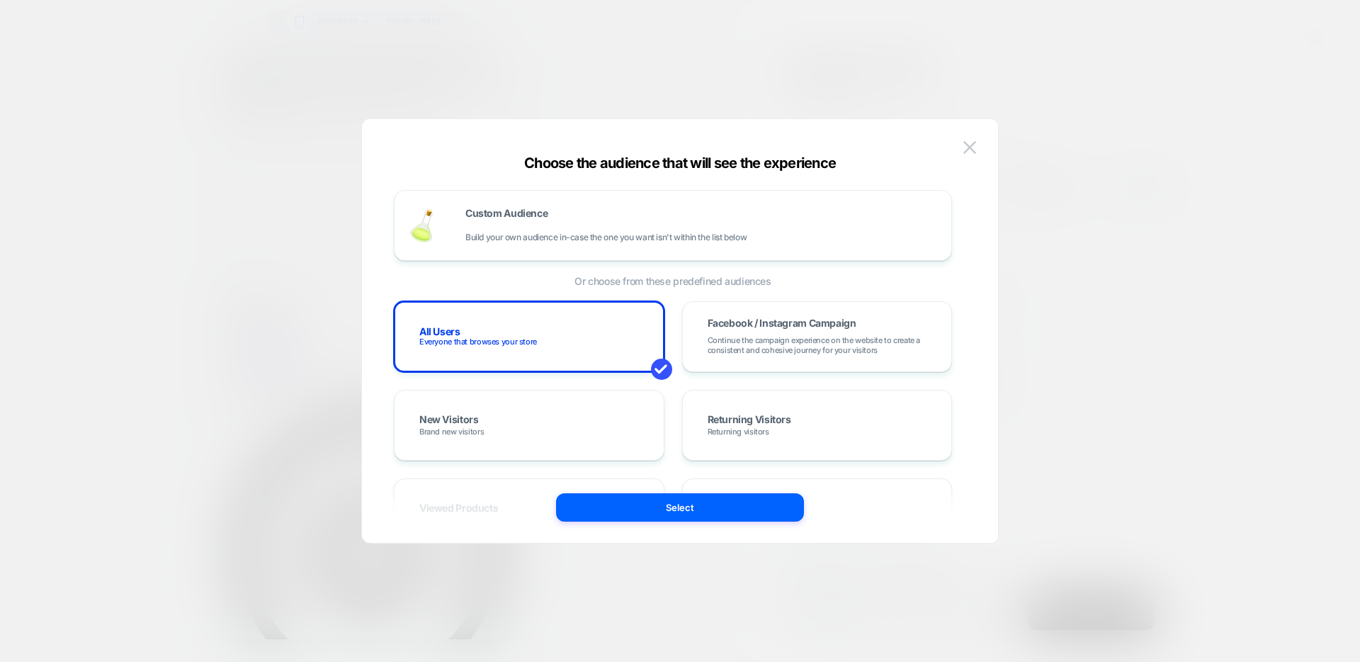
click at [1072, 183] on div at bounding box center [680, 331] width 1360 height 662
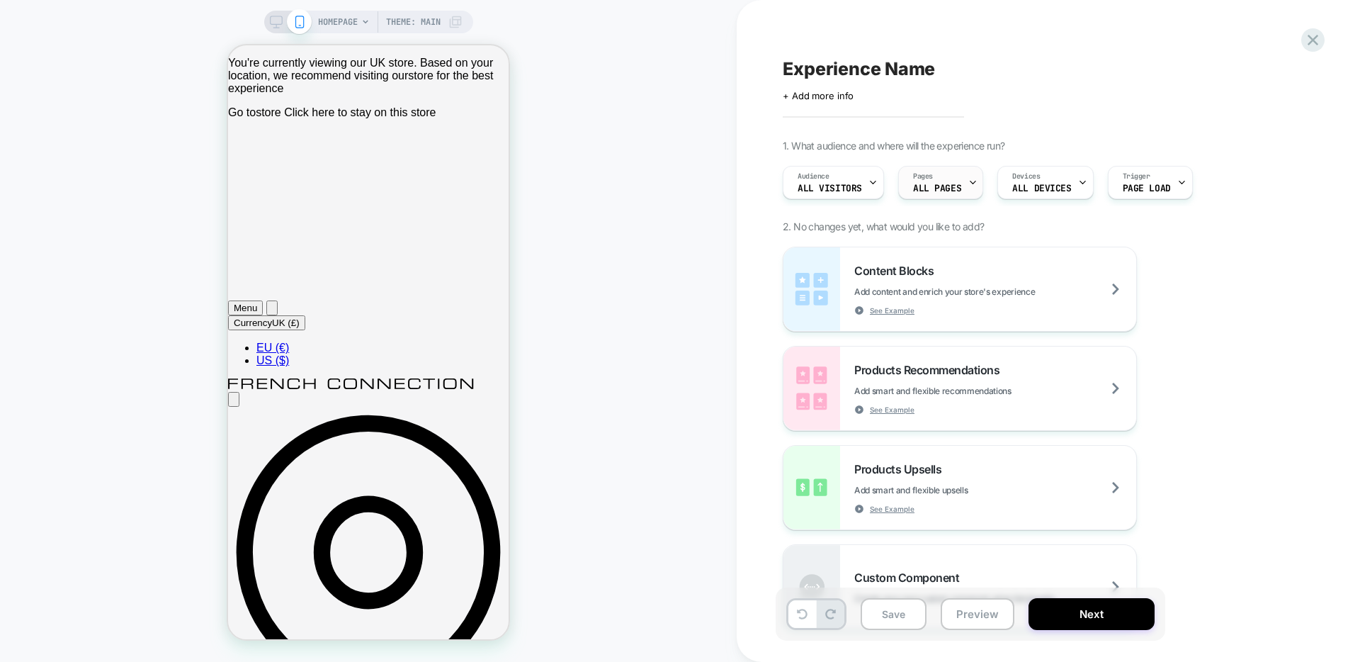
click at [972, 191] on div at bounding box center [972, 182] width 9 height 32
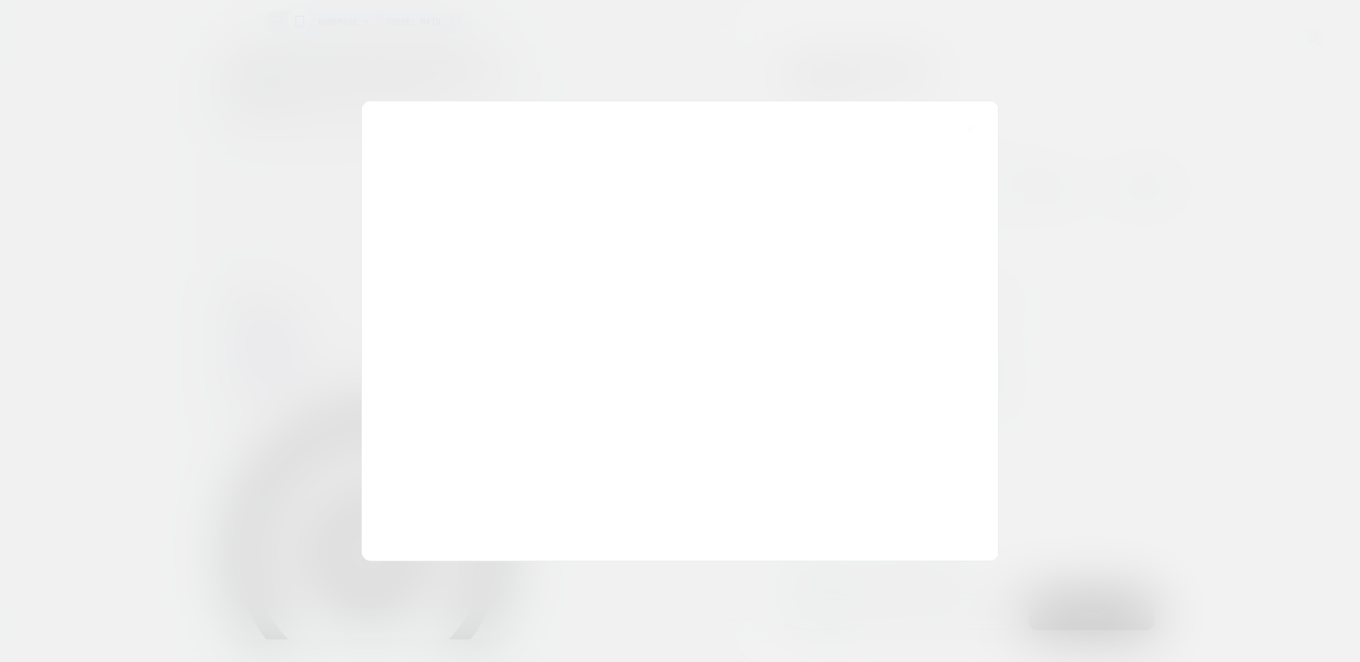
click at [1091, 214] on div at bounding box center [680, 331] width 1360 height 662
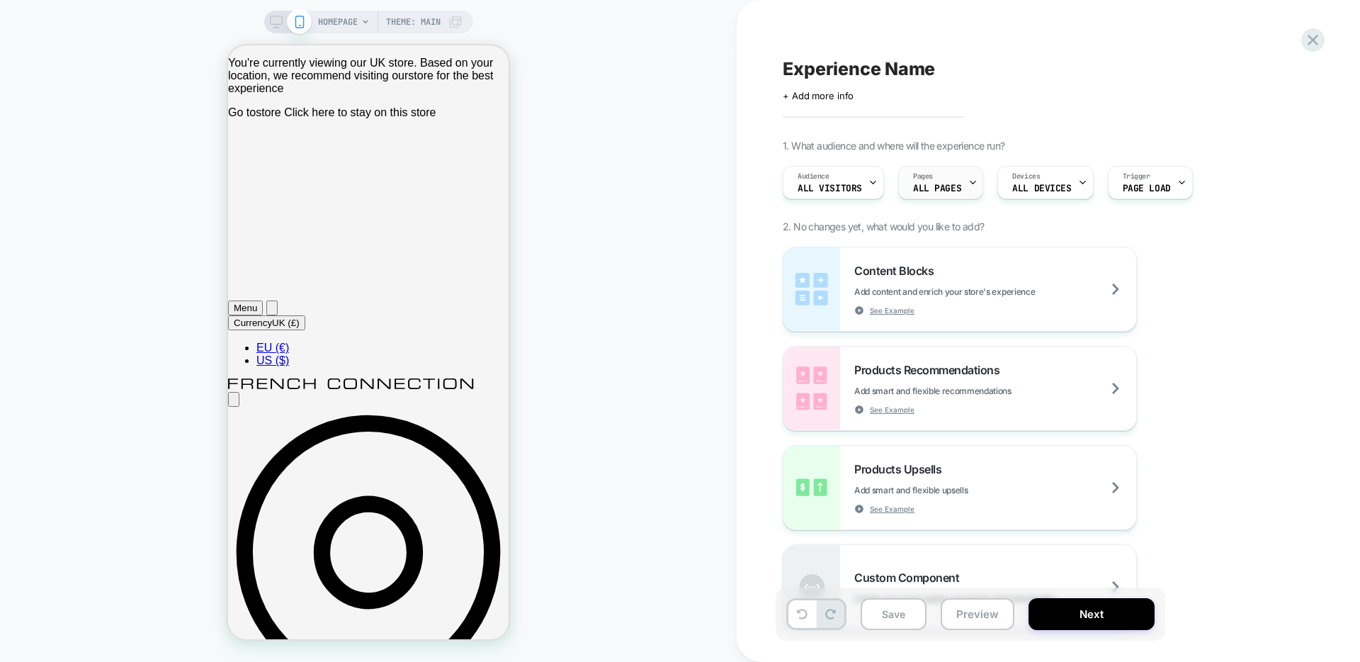
click at [953, 191] on span "ALL PAGES" at bounding box center [937, 188] width 48 height 10
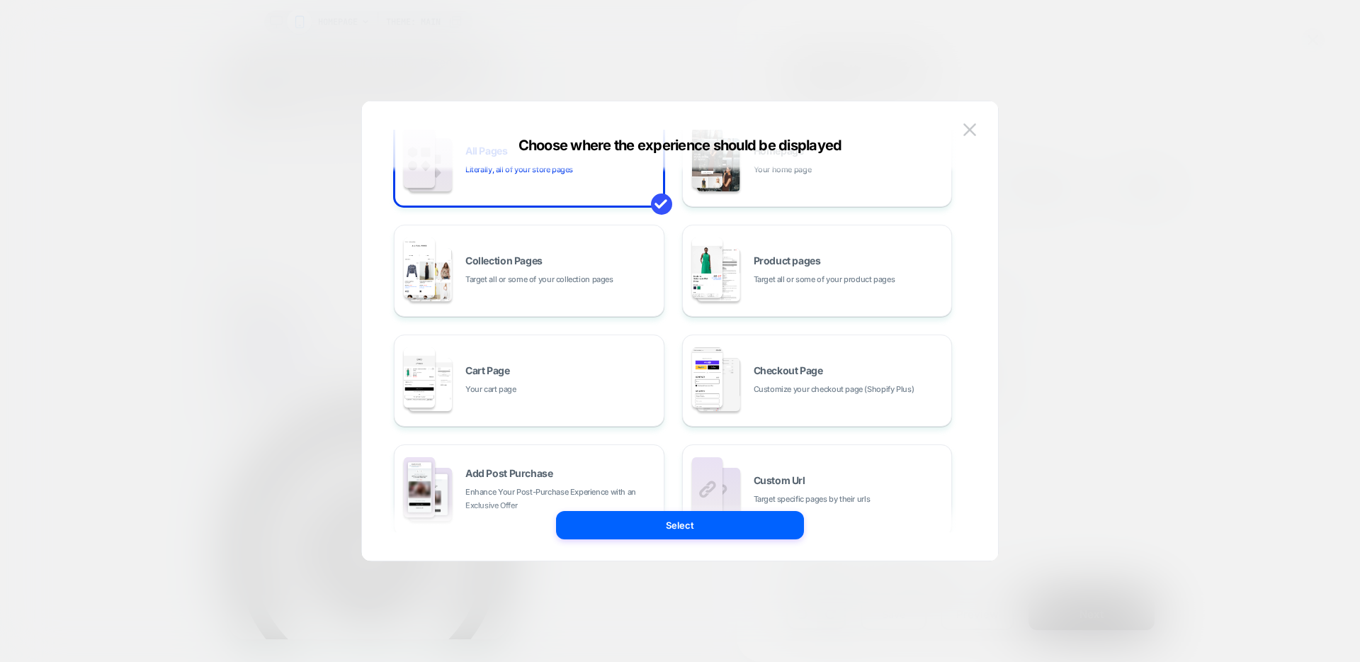
scroll to position [56, 0]
click at [809, 268] on div "Product pages Target all or some of your product pages" at bounding box center [849, 272] width 191 height 30
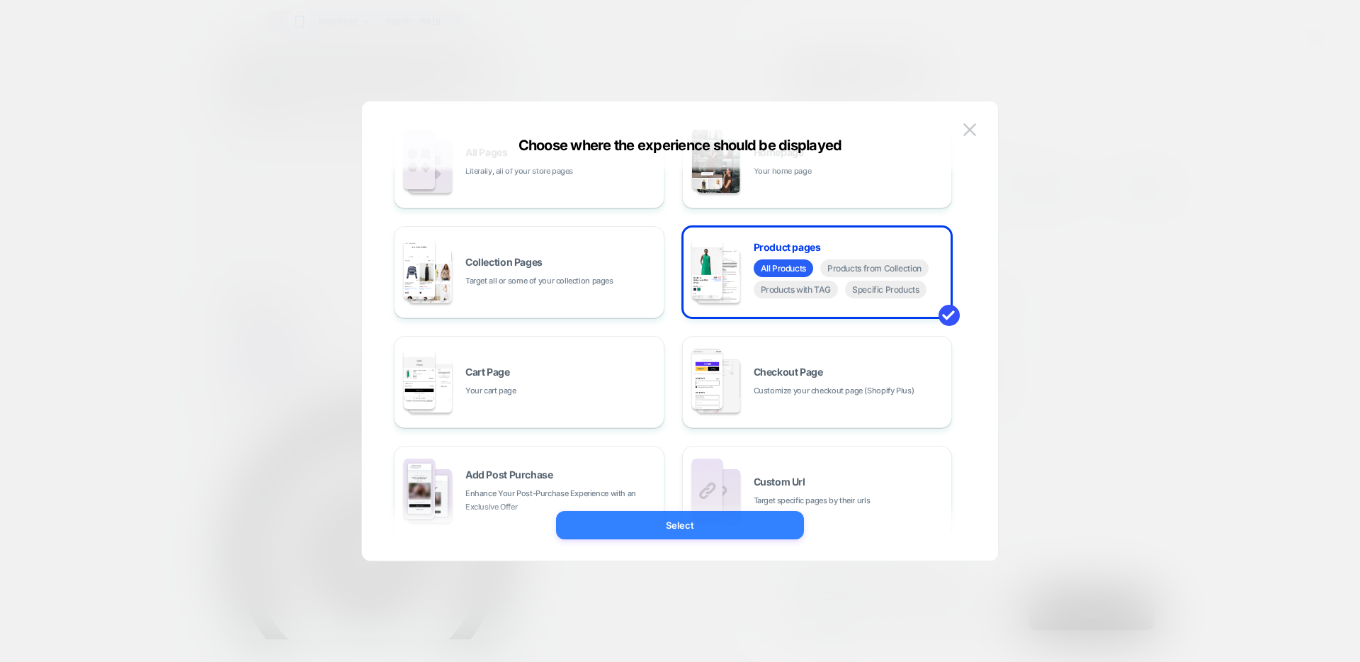
click at [743, 533] on button "Select" at bounding box center [680, 525] width 248 height 28
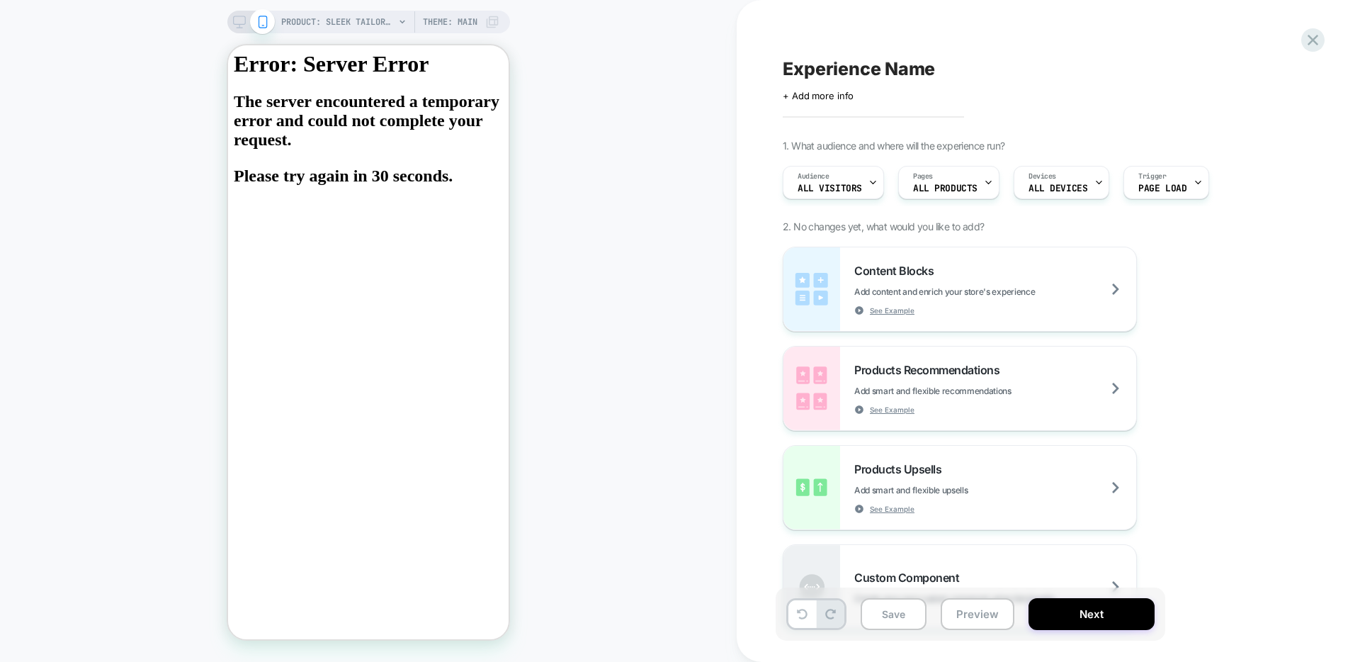
scroll to position [0, 0]
click at [346, 92] on h2 "The server encountered a temporary error and could not complete your request. P…" at bounding box center [368, 138] width 269 height 93
